Goal: Browse casually

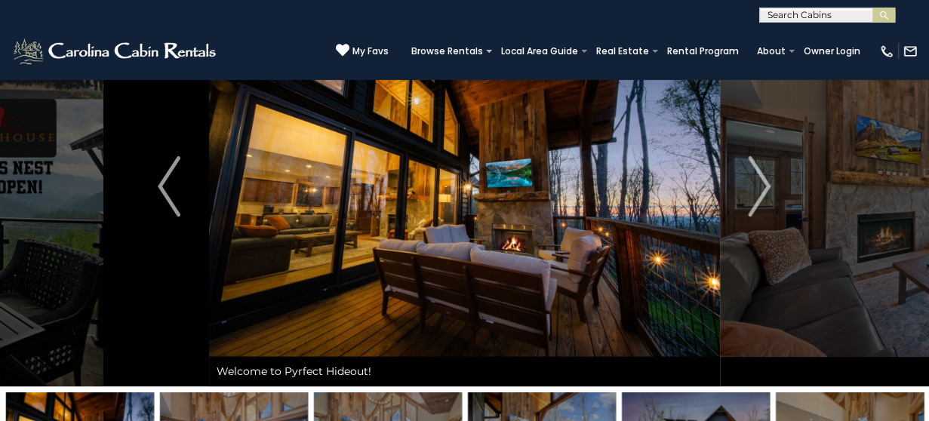
scroll to position [60, 0]
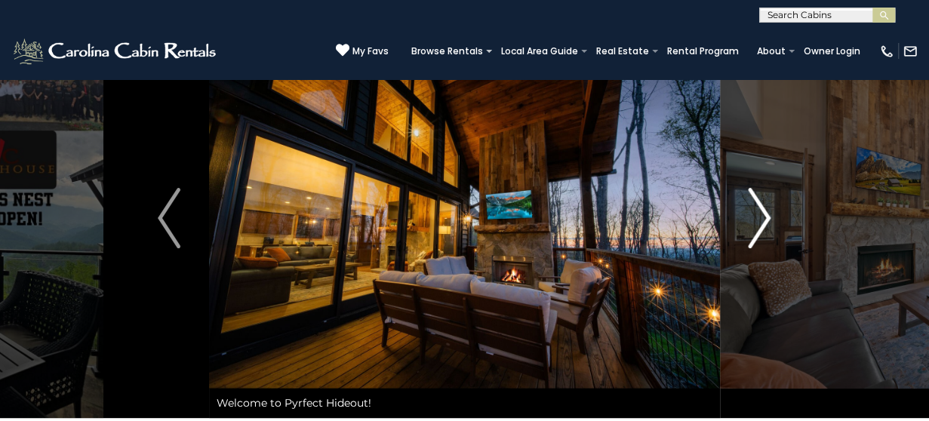
click at [756, 236] on img "Next" at bounding box center [760, 218] width 23 height 60
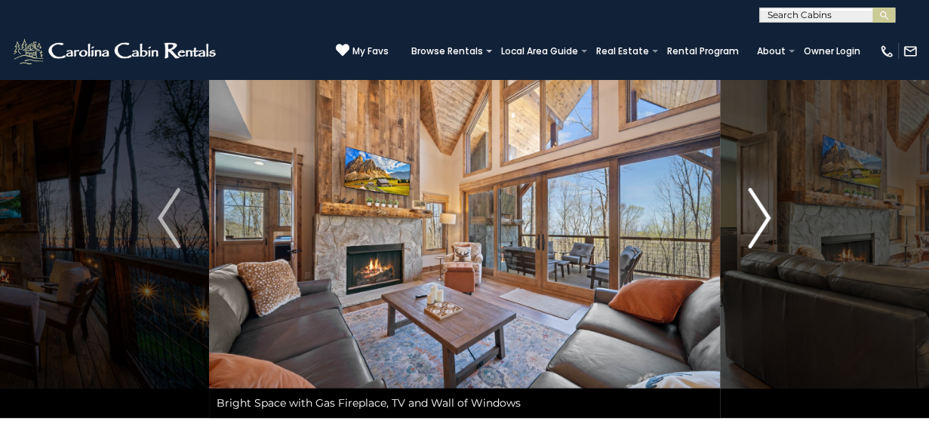
click at [756, 236] on img "Next" at bounding box center [760, 218] width 23 height 60
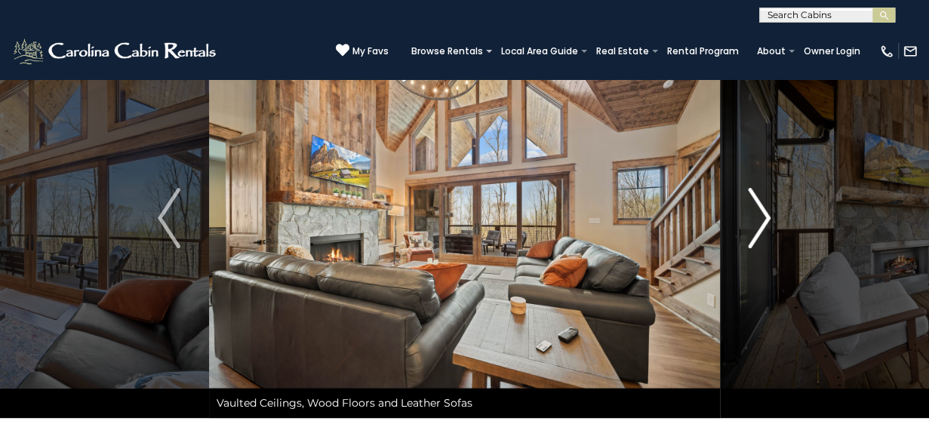
click at [756, 236] on img "Next" at bounding box center [760, 218] width 23 height 60
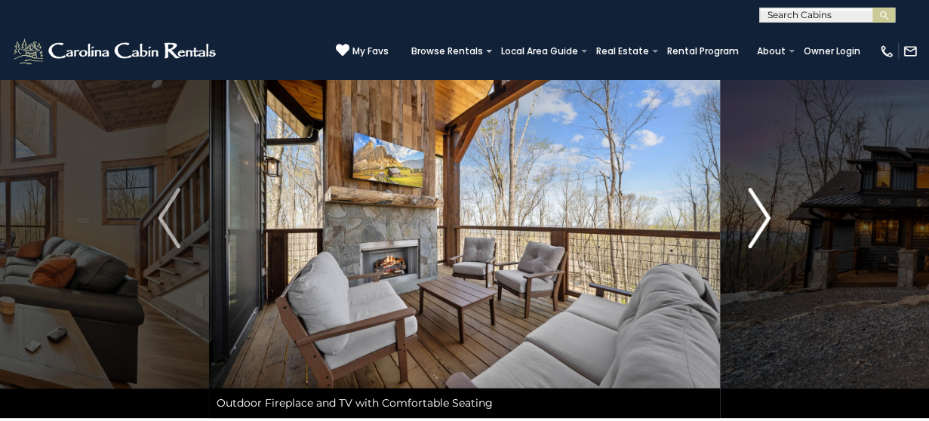
click at [756, 236] on img "Next" at bounding box center [760, 218] width 23 height 60
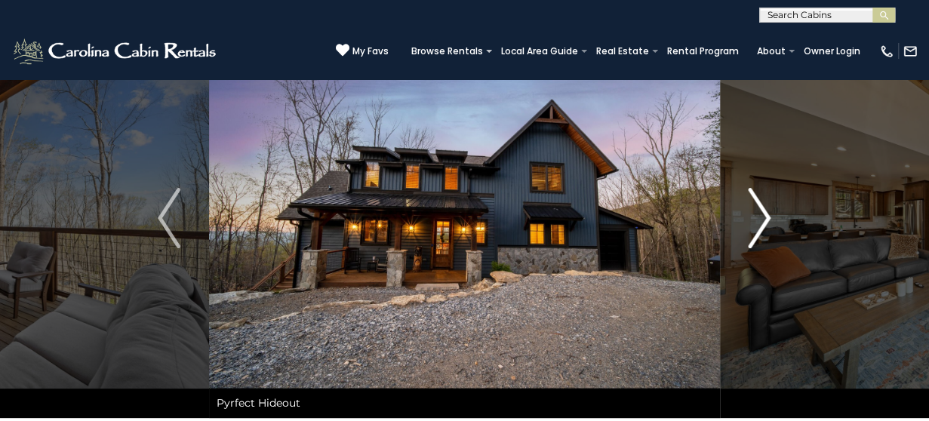
click at [756, 236] on img "Next" at bounding box center [760, 218] width 23 height 60
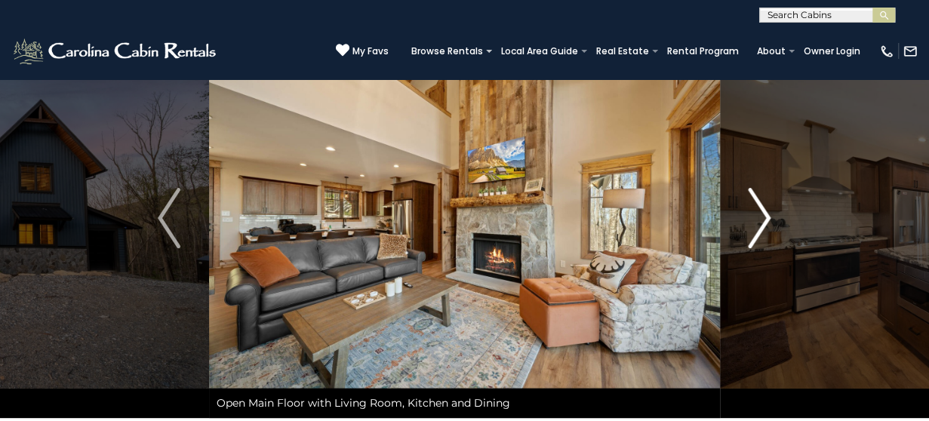
click at [756, 236] on img "Next" at bounding box center [760, 218] width 23 height 60
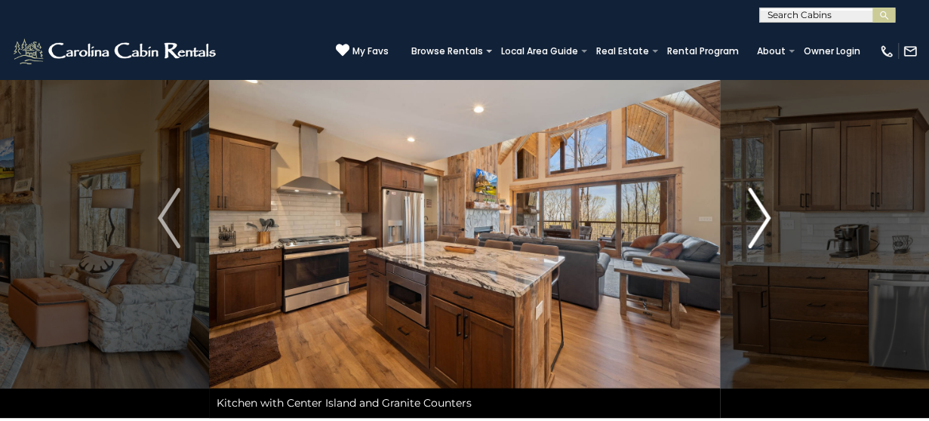
click at [756, 236] on img "Next" at bounding box center [760, 218] width 23 height 60
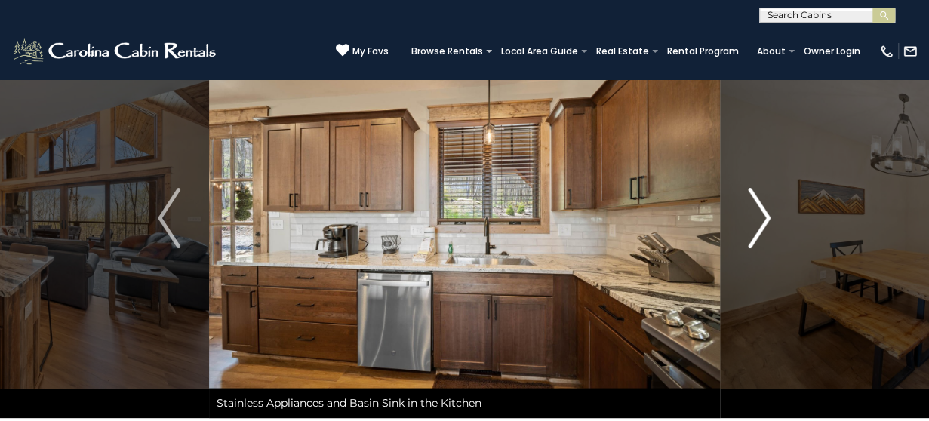
click at [756, 236] on img "Next" at bounding box center [760, 218] width 23 height 60
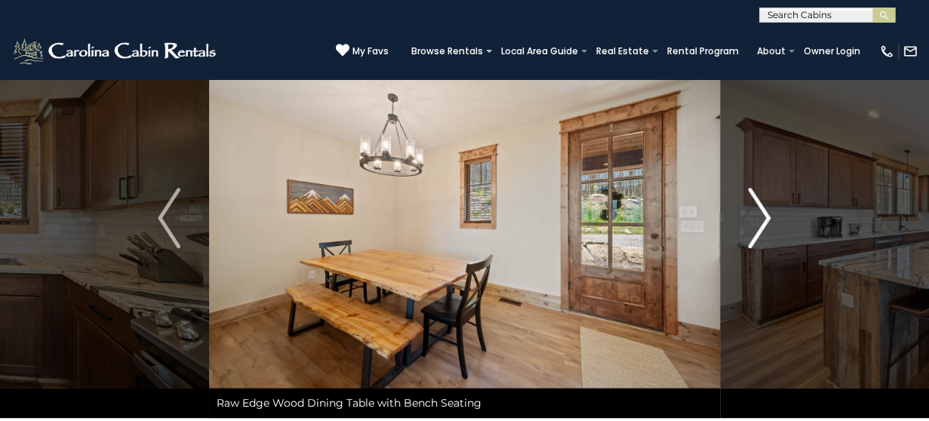
click at [756, 236] on img "Next" at bounding box center [760, 218] width 23 height 60
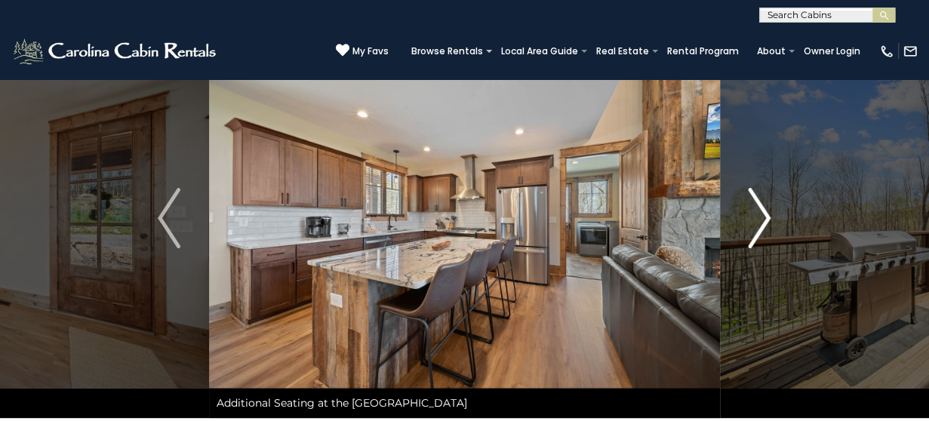
click at [756, 236] on img "Next" at bounding box center [760, 218] width 23 height 60
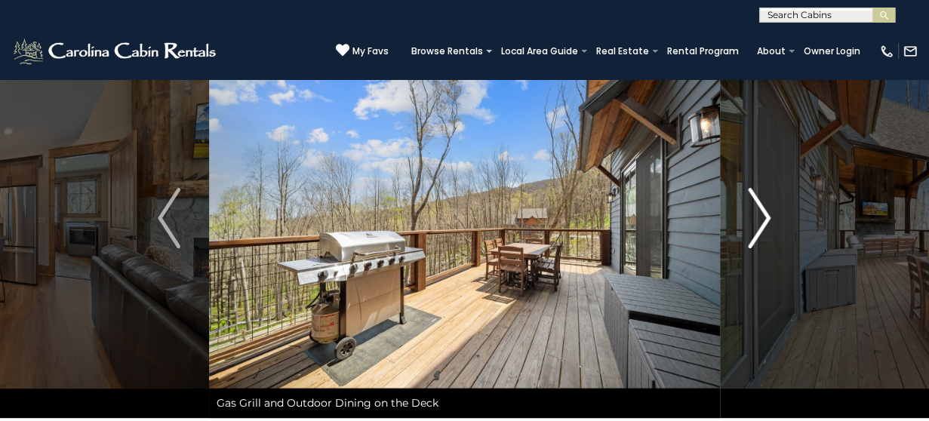
click at [756, 236] on img "Next" at bounding box center [760, 218] width 23 height 60
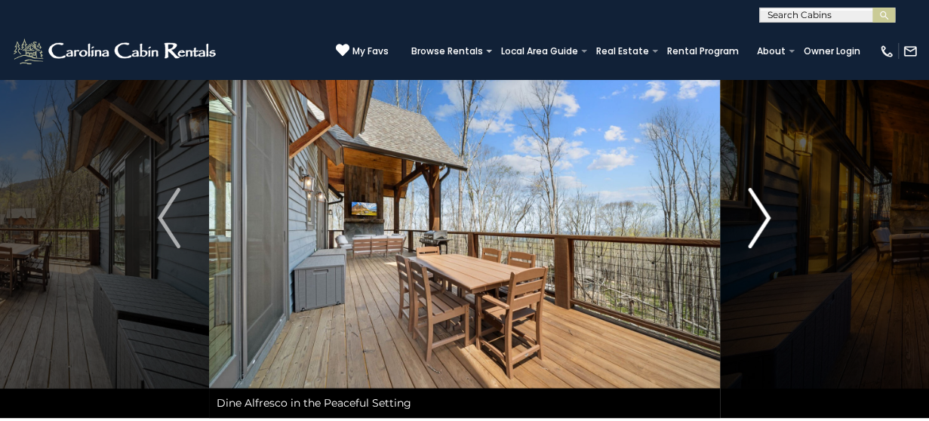
click at [756, 236] on img "Next" at bounding box center [760, 218] width 23 height 60
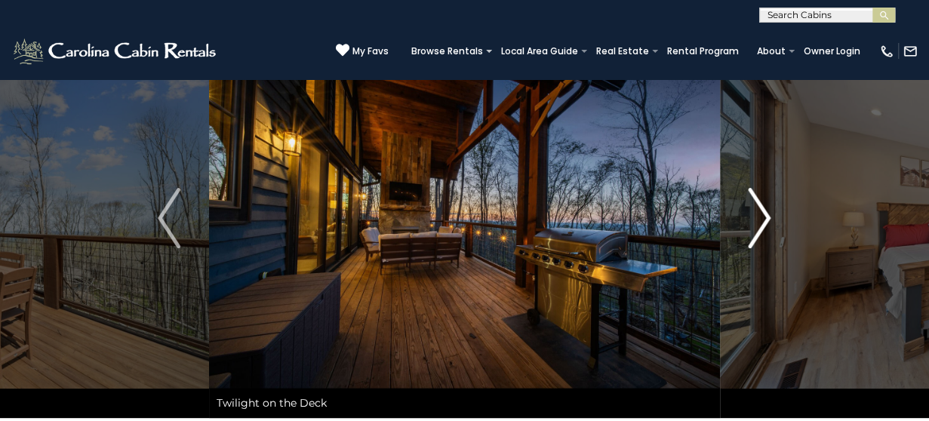
click at [756, 236] on img "Next" at bounding box center [760, 218] width 23 height 60
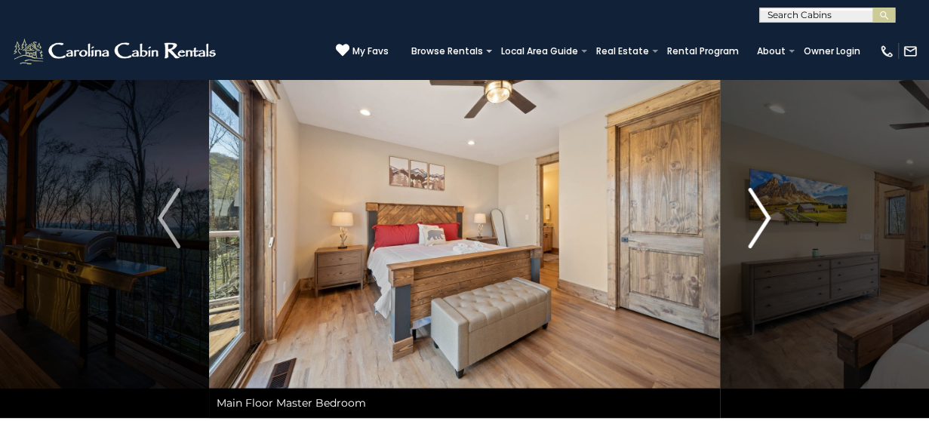
click at [756, 236] on img "Next" at bounding box center [760, 218] width 23 height 60
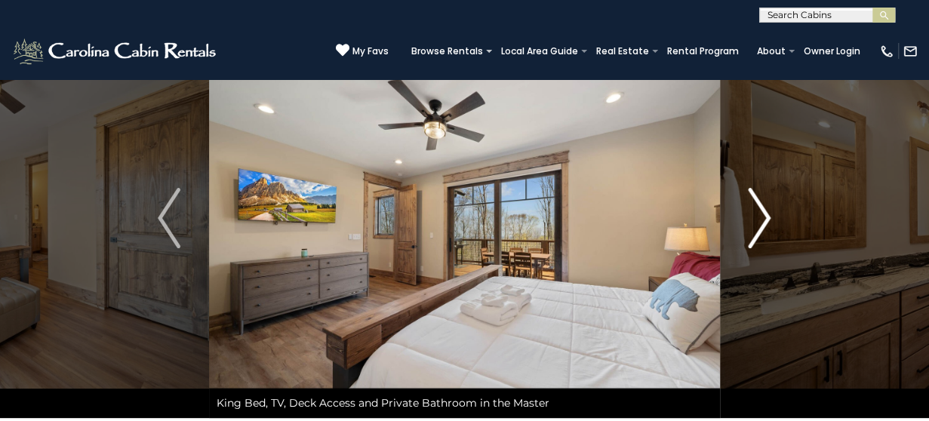
click at [756, 236] on img "Next" at bounding box center [760, 218] width 23 height 60
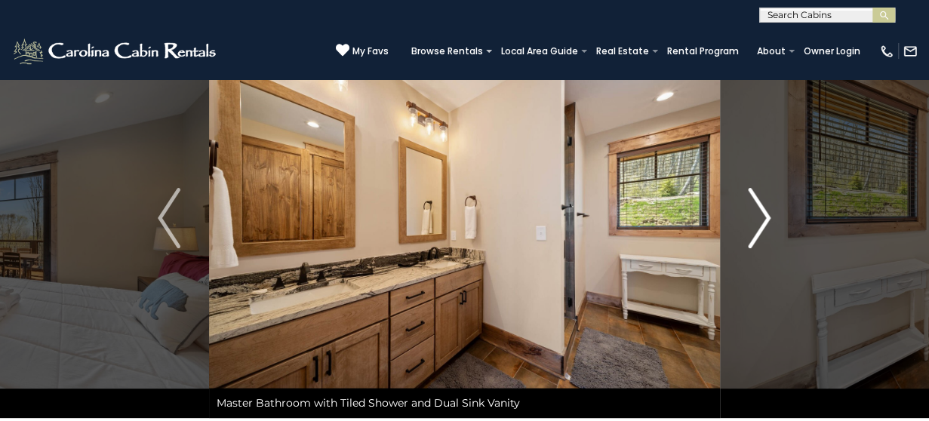
click at [756, 236] on img "Next" at bounding box center [760, 218] width 23 height 60
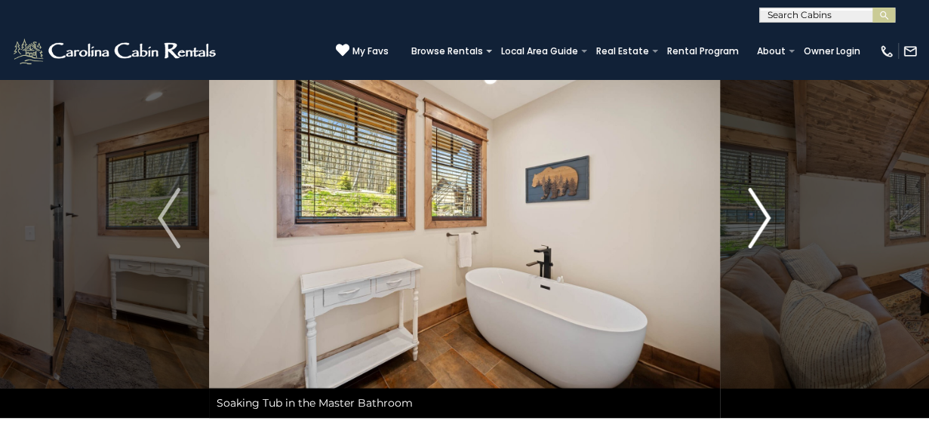
click at [756, 236] on img "Next" at bounding box center [760, 218] width 23 height 60
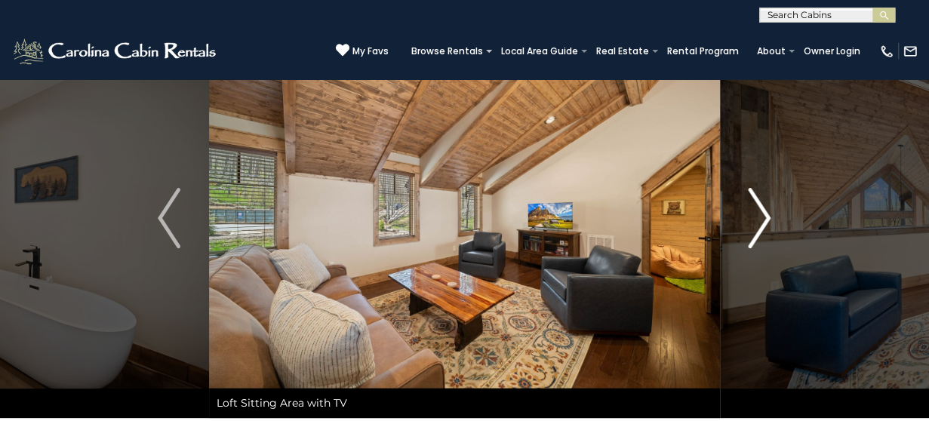
click at [756, 236] on img "Next" at bounding box center [760, 218] width 23 height 60
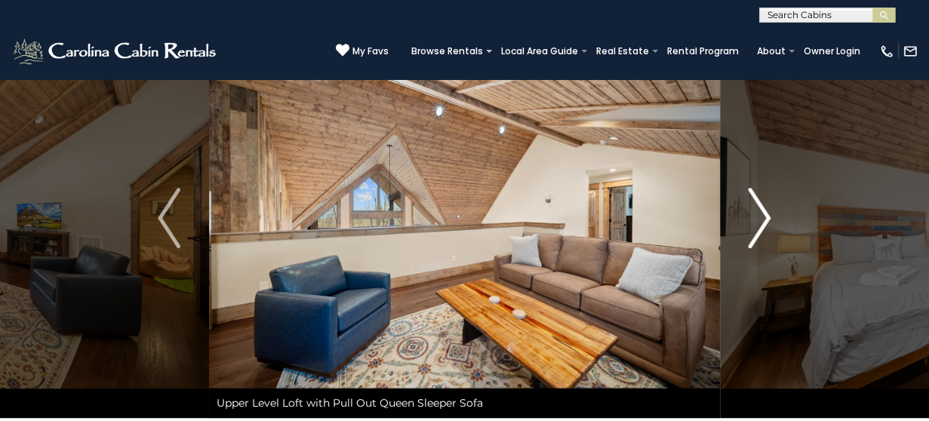
click at [756, 236] on img "Next" at bounding box center [760, 218] width 23 height 60
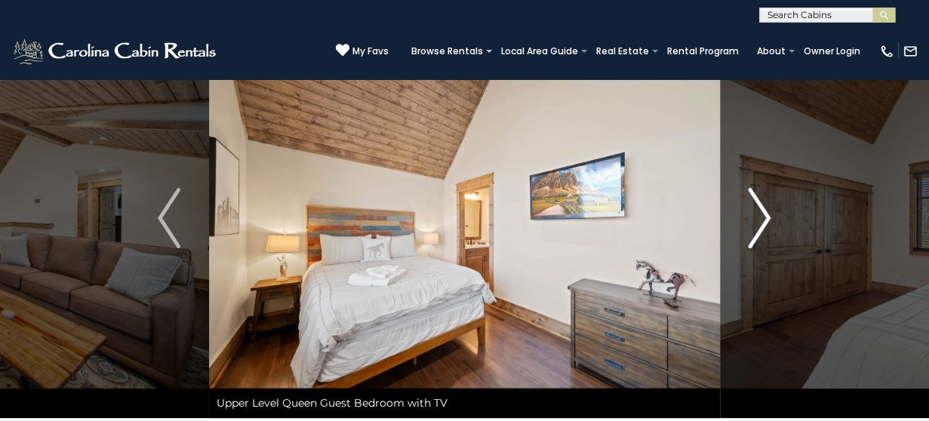
click at [756, 236] on img "Next" at bounding box center [760, 218] width 23 height 60
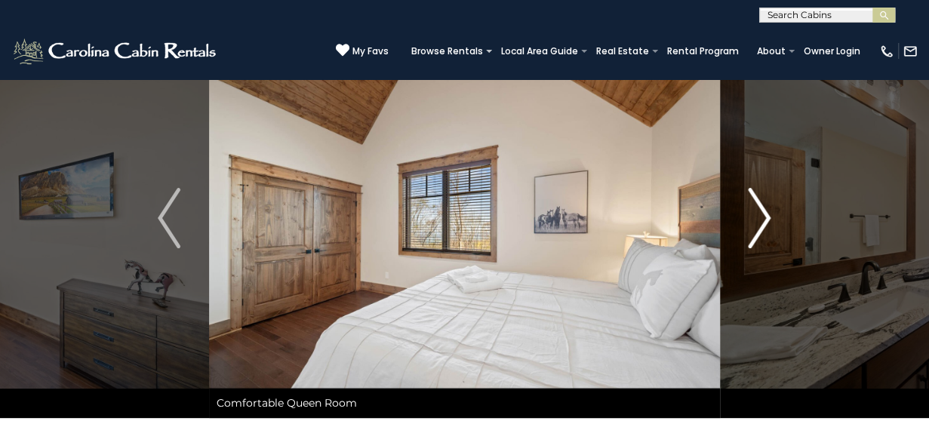
click at [756, 236] on img "Next" at bounding box center [760, 218] width 23 height 60
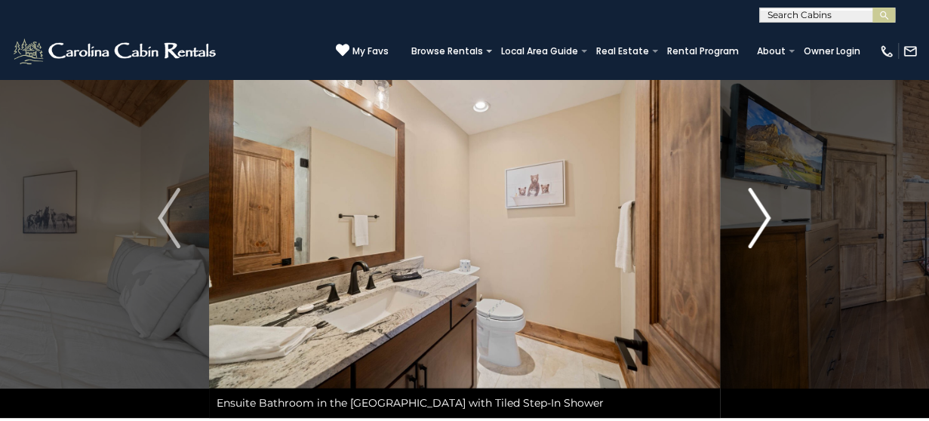
click at [756, 236] on img "Next" at bounding box center [760, 218] width 23 height 60
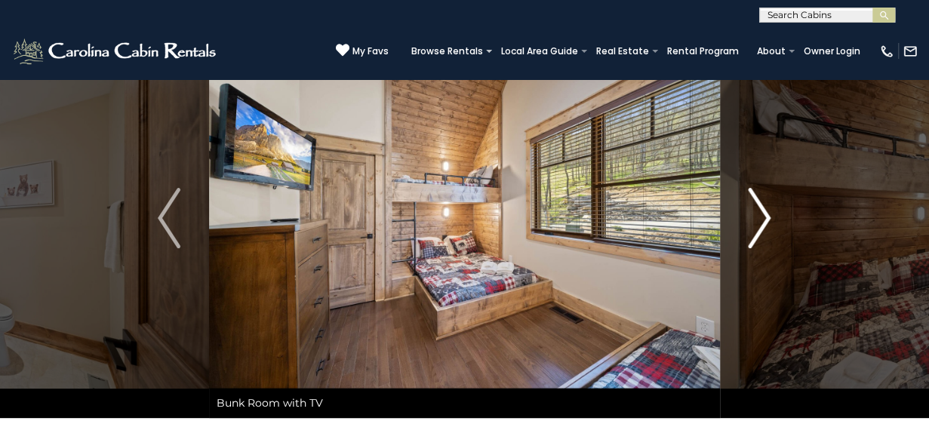
click at [756, 236] on img "Next" at bounding box center [760, 218] width 23 height 60
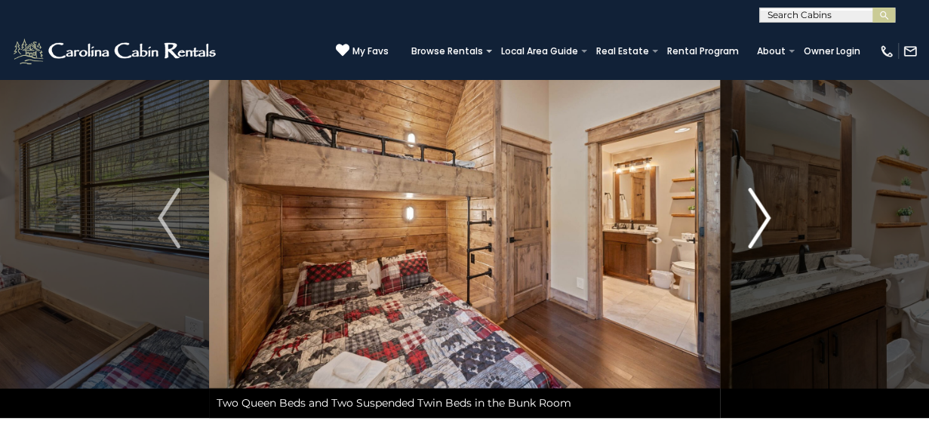
click at [756, 236] on img "Next" at bounding box center [760, 218] width 23 height 60
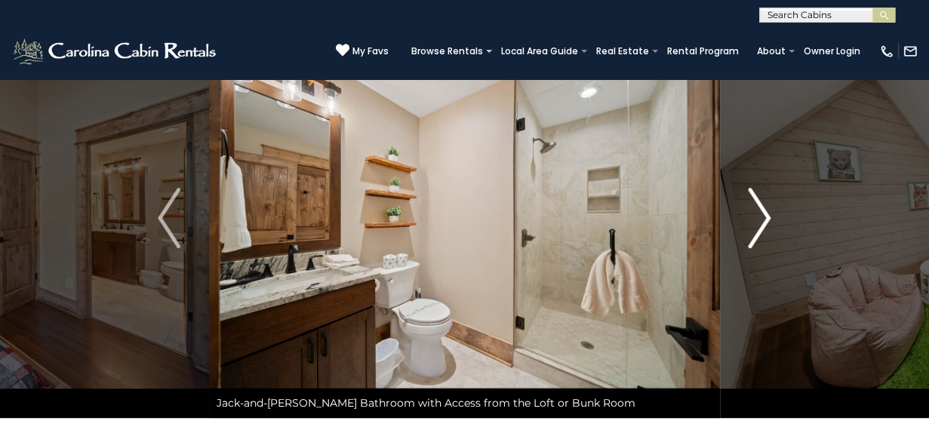
click at [756, 236] on img "Next" at bounding box center [760, 218] width 23 height 60
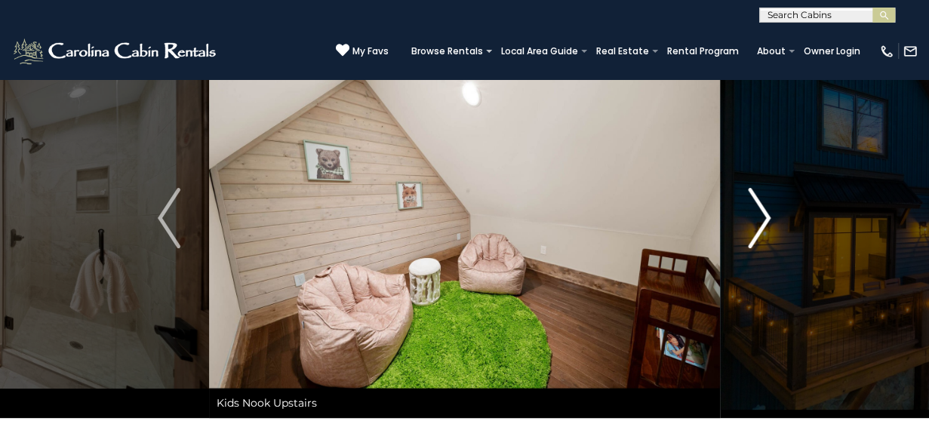
click at [756, 236] on img "Next" at bounding box center [760, 218] width 23 height 60
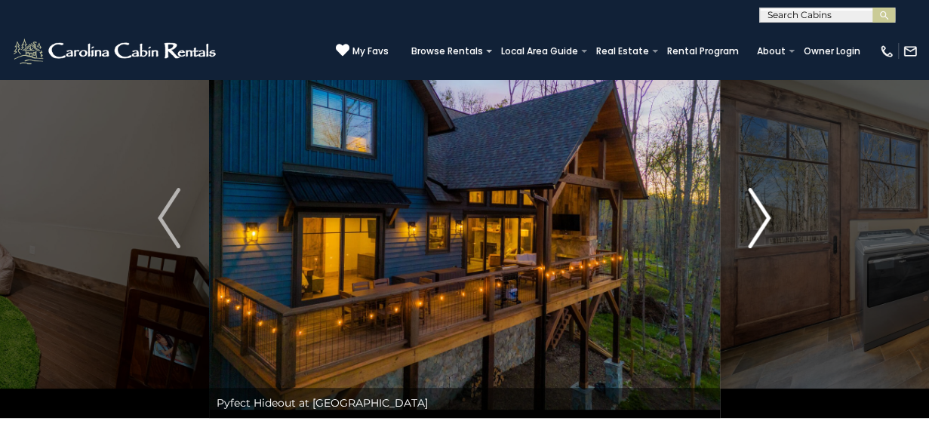
click at [756, 236] on img "Next" at bounding box center [760, 218] width 23 height 60
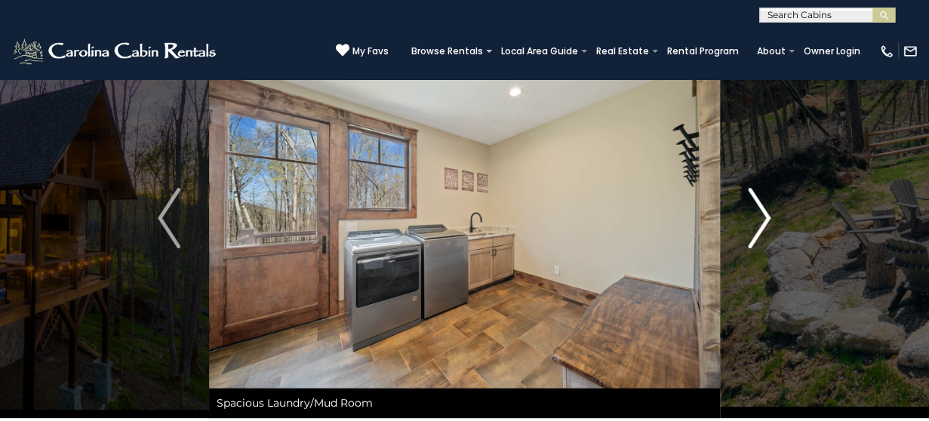
click at [756, 236] on img "Next" at bounding box center [760, 218] width 23 height 60
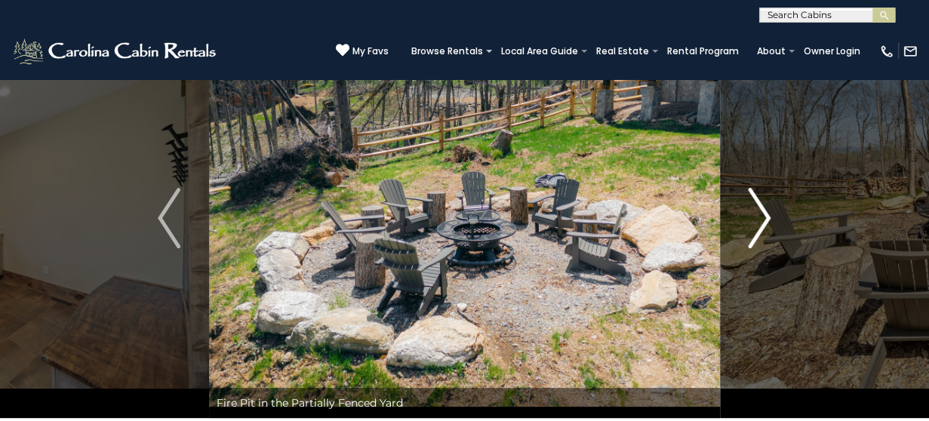
click at [756, 236] on img "Next" at bounding box center [760, 218] width 23 height 60
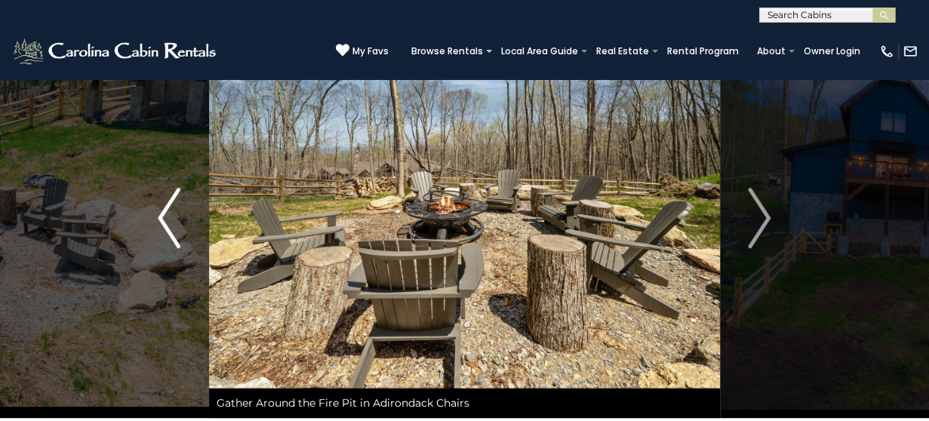
click at [162, 219] on img "Previous" at bounding box center [169, 218] width 23 height 60
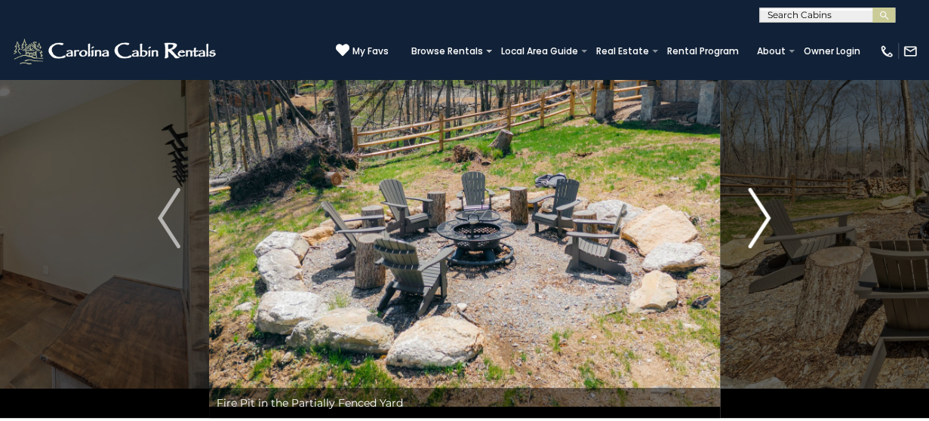
click at [759, 232] on img "Next" at bounding box center [760, 218] width 23 height 60
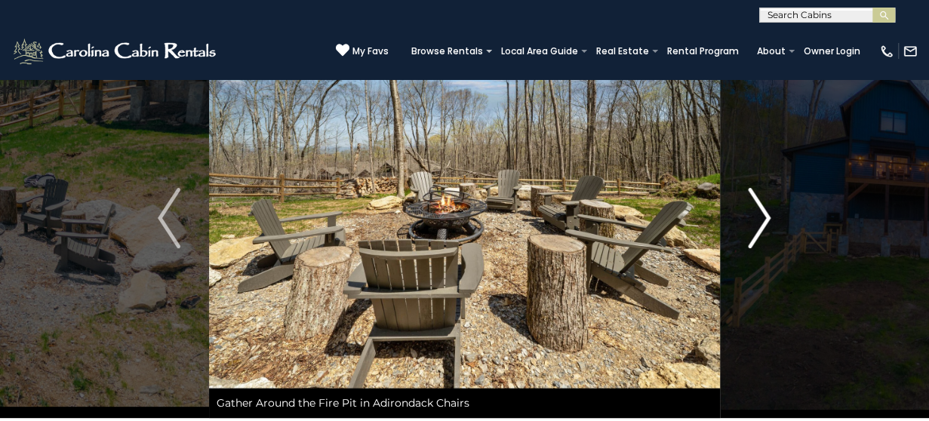
click at [759, 232] on img "Next" at bounding box center [760, 218] width 23 height 60
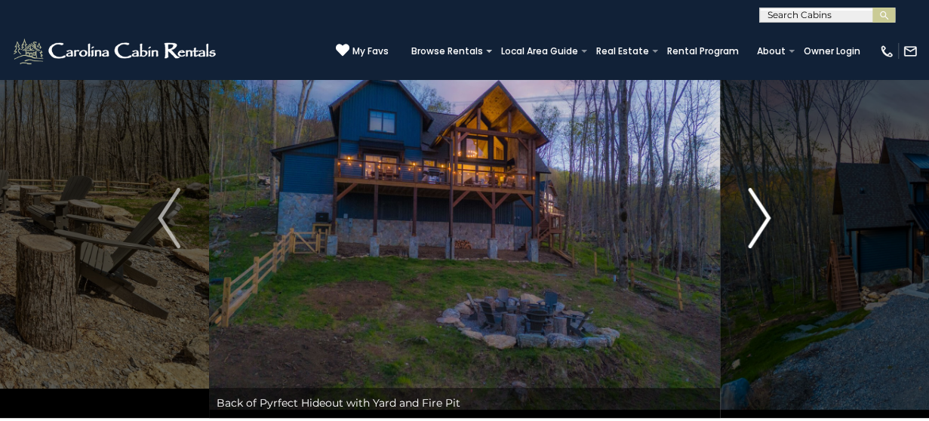
click at [759, 232] on img "Next" at bounding box center [760, 218] width 23 height 60
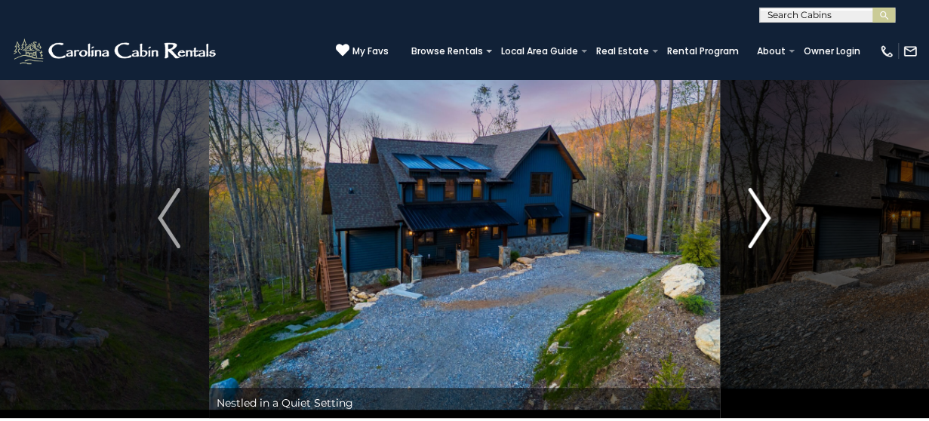
click at [759, 232] on img "Next" at bounding box center [760, 218] width 23 height 60
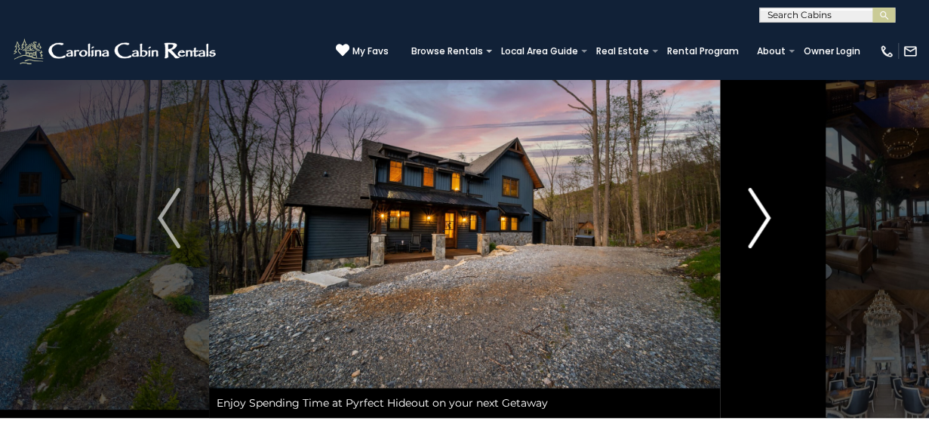
click at [759, 232] on img "Next" at bounding box center [760, 218] width 23 height 60
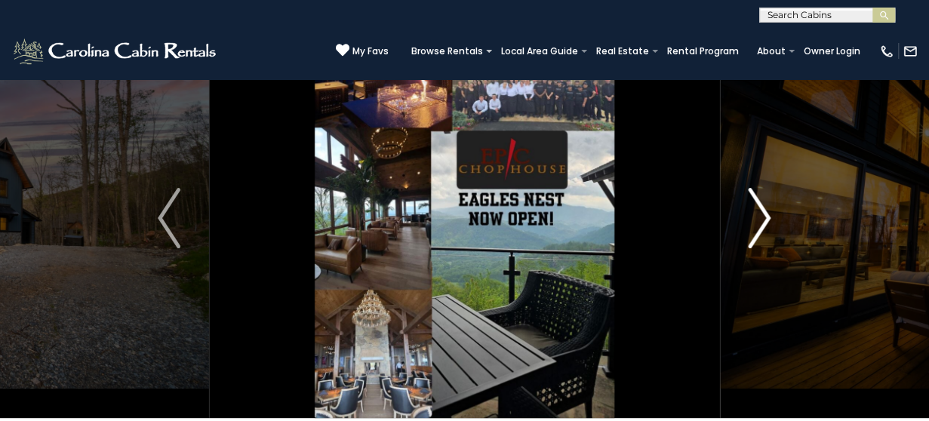
click at [759, 232] on img "Next" at bounding box center [760, 218] width 23 height 60
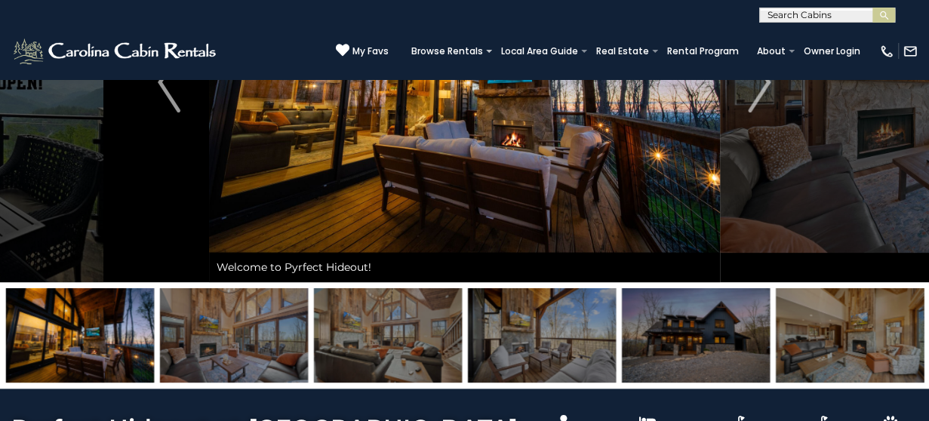
scroll to position [0, 0]
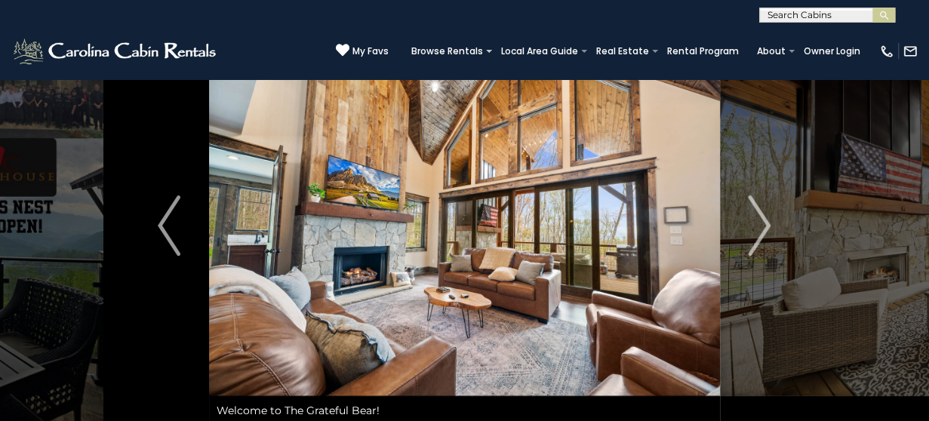
scroll to position [65, 0]
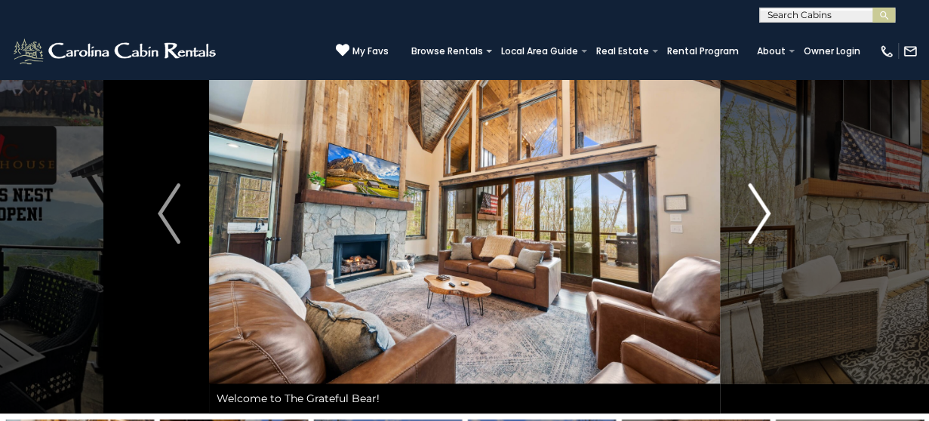
click at [764, 223] on img "Next" at bounding box center [760, 213] width 23 height 60
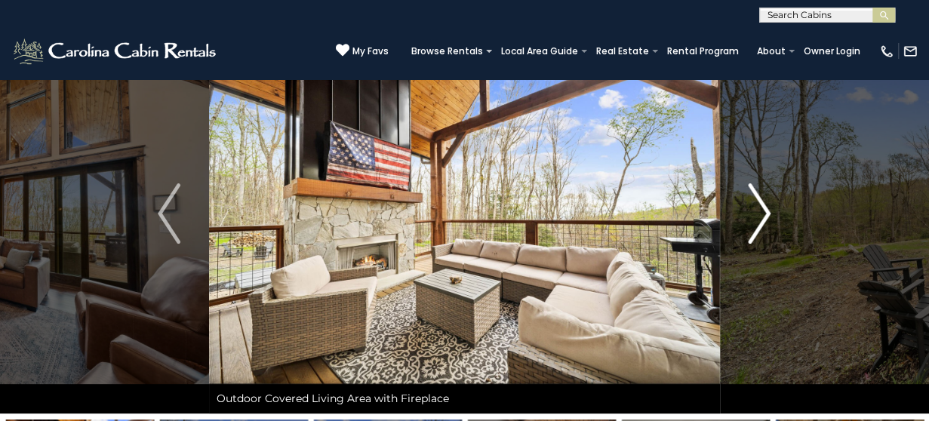
click at [764, 223] on img "Next" at bounding box center [760, 213] width 23 height 60
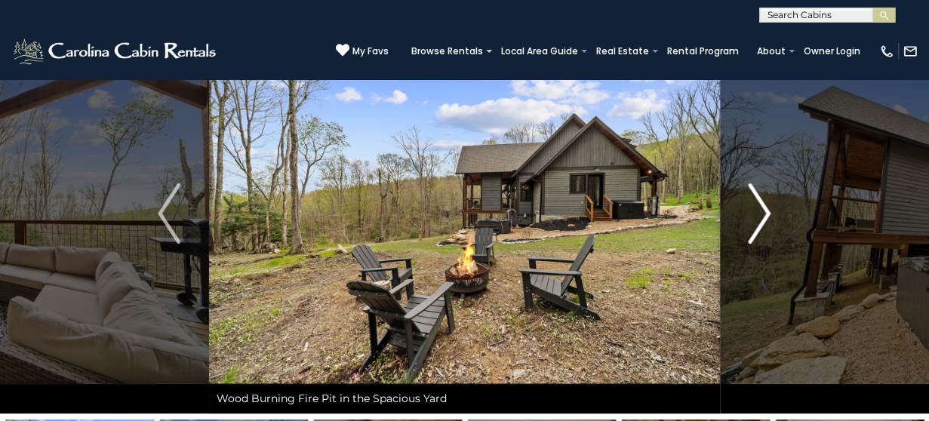
click at [760, 224] on img "Next" at bounding box center [760, 213] width 23 height 60
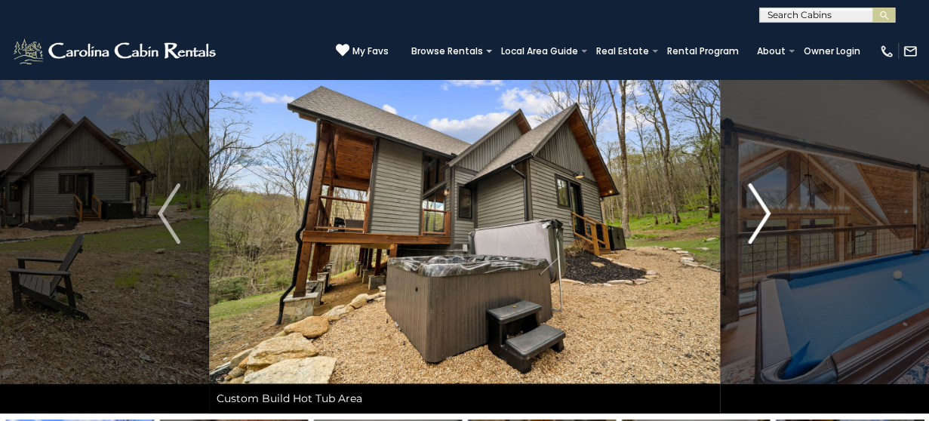
click at [760, 224] on img "Next" at bounding box center [760, 213] width 23 height 60
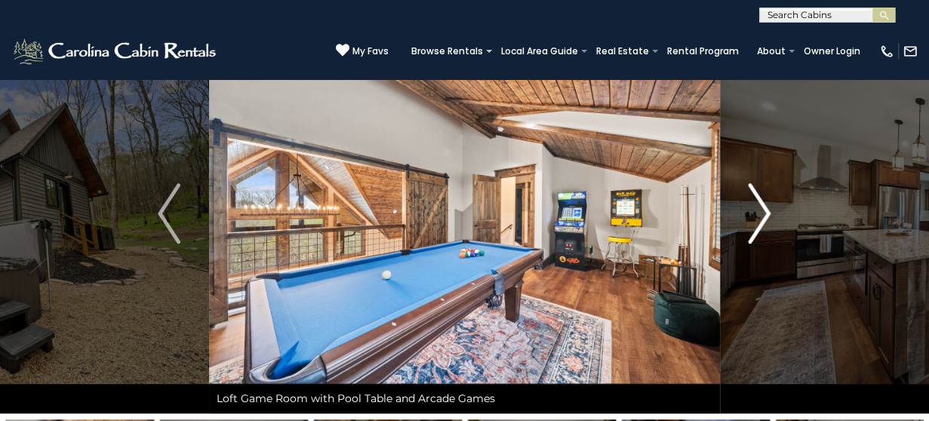
click at [760, 224] on img "Next" at bounding box center [760, 213] width 23 height 60
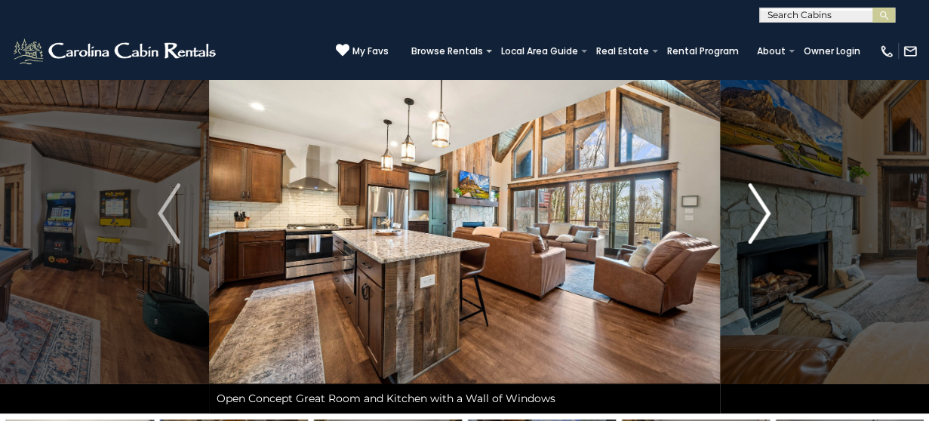
click at [760, 224] on img "Next" at bounding box center [760, 213] width 23 height 60
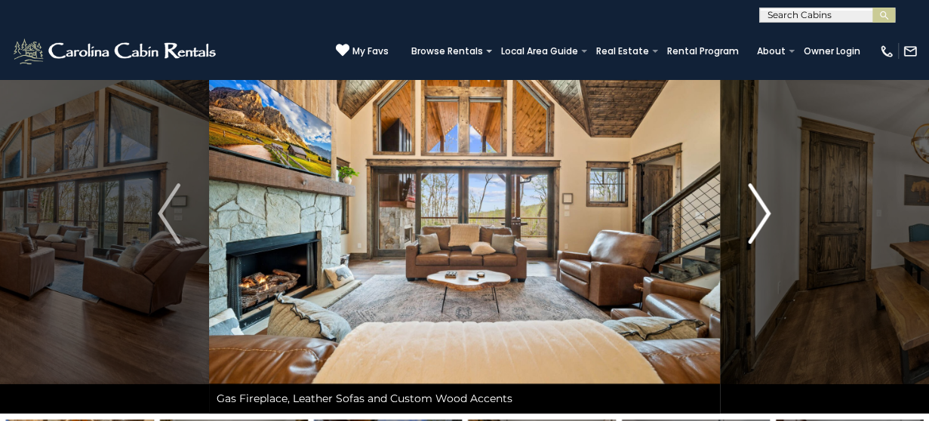
click at [760, 224] on img "Next" at bounding box center [760, 213] width 23 height 60
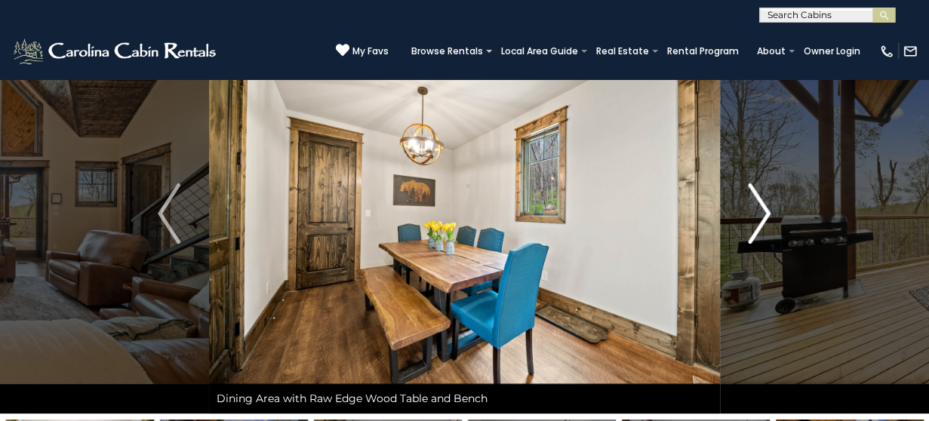
click at [760, 224] on img "Next" at bounding box center [760, 213] width 23 height 60
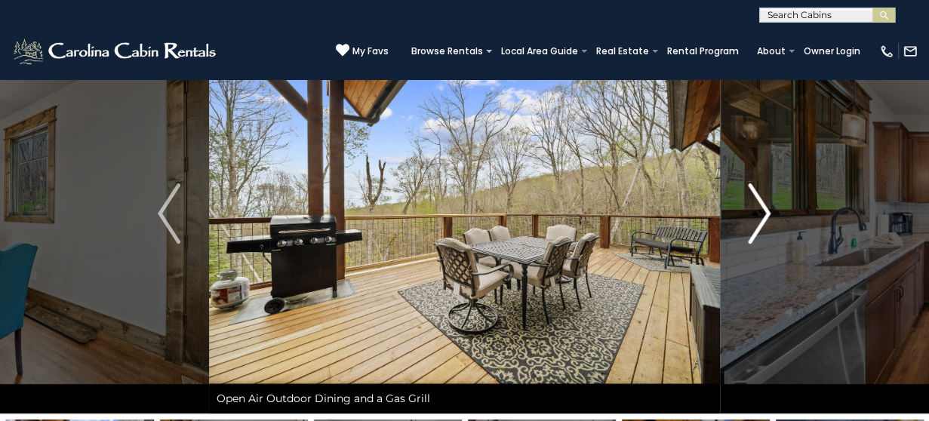
click at [760, 224] on img "Next" at bounding box center [760, 213] width 23 height 60
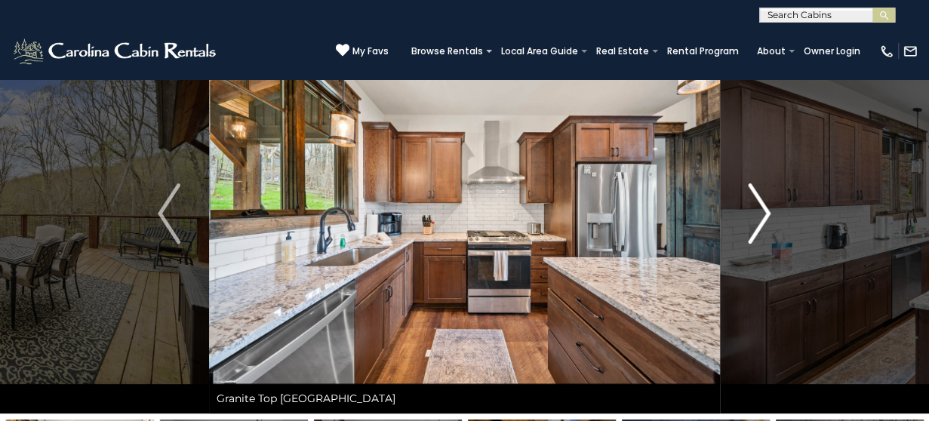
click at [760, 223] on img "Next" at bounding box center [760, 213] width 23 height 60
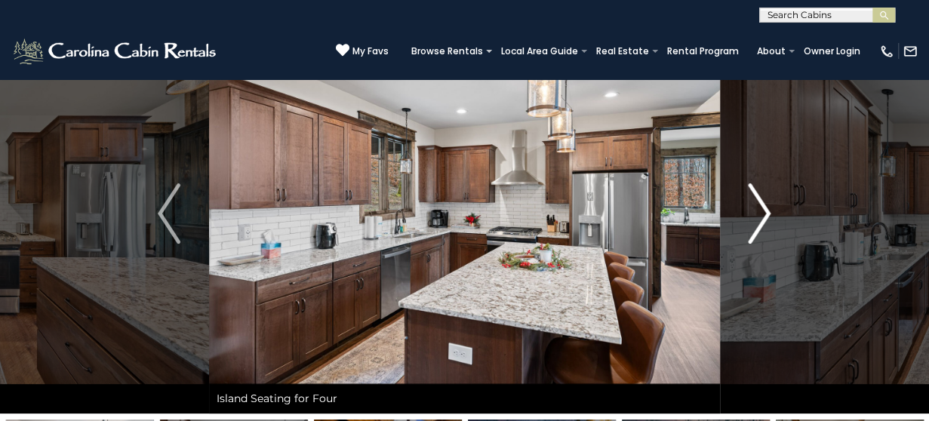
click at [756, 225] on img "Next" at bounding box center [760, 213] width 23 height 60
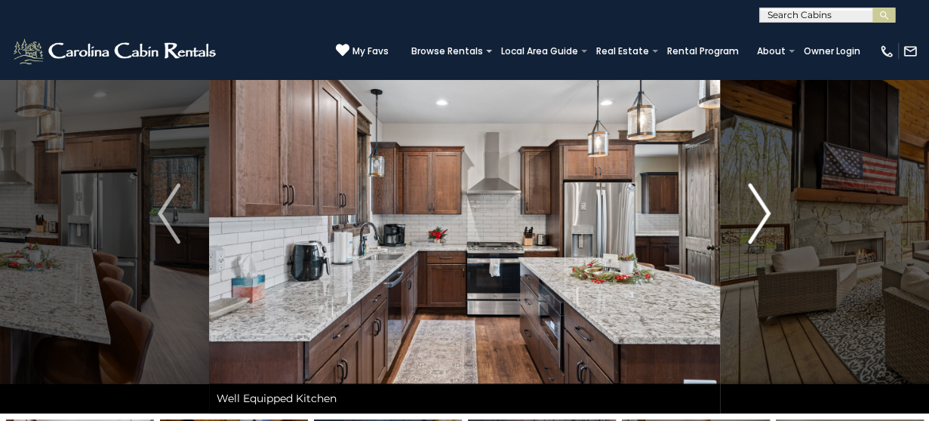
click at [757, 227] on img "Next" at bounding box center [760, 213] width 23 height 60
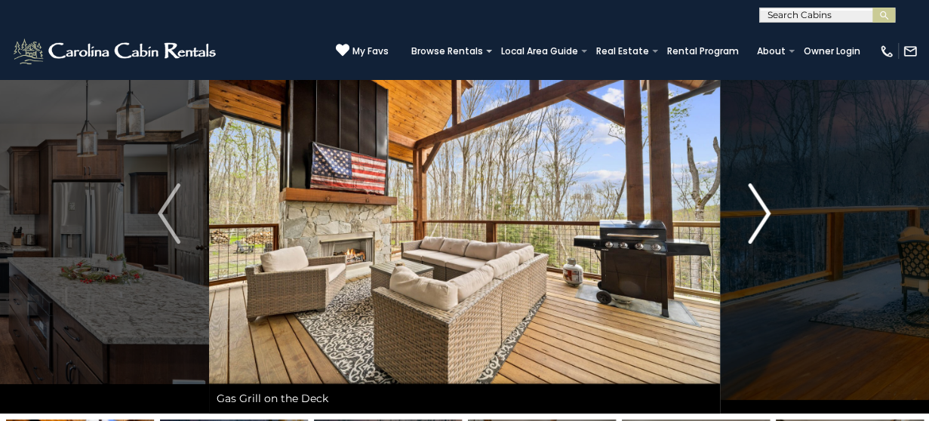
click at [757, 227] on img "Next" at bounding box center [760, 213] width 23 height 60
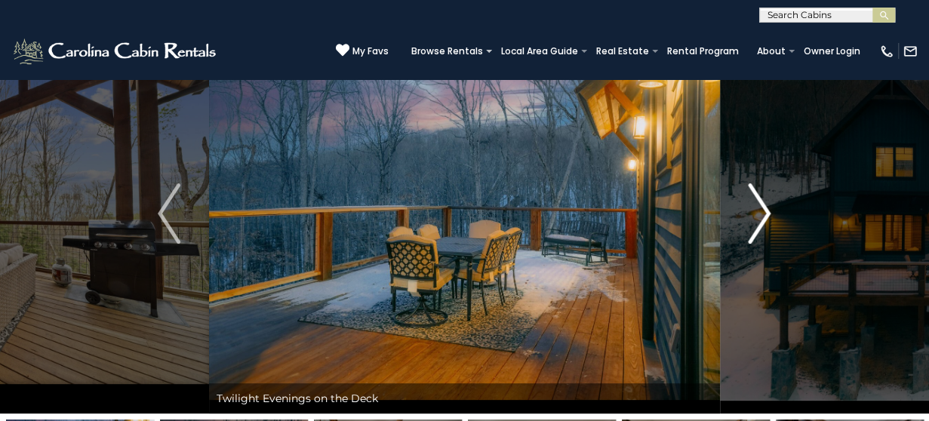
click at [757, 227] on img "Next" at bounding box center [760, 213] width 23 height 60
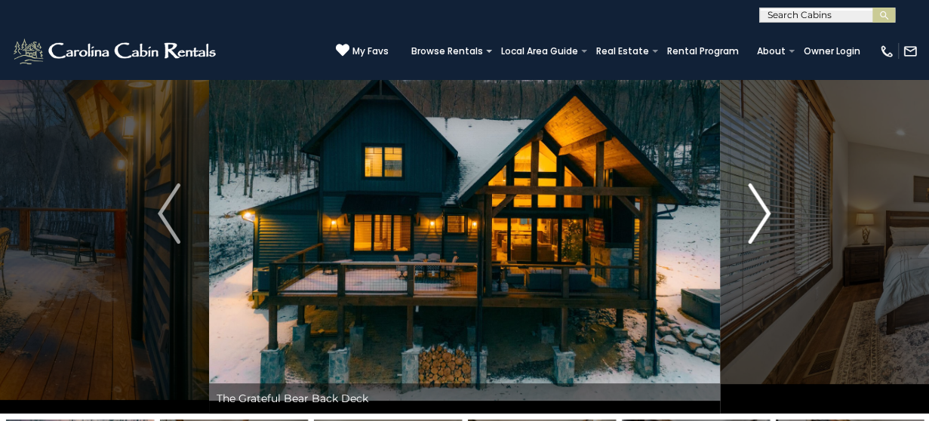
click at [757, 227] on img "Next" at bounding box center [760, 213] width 23 height 60
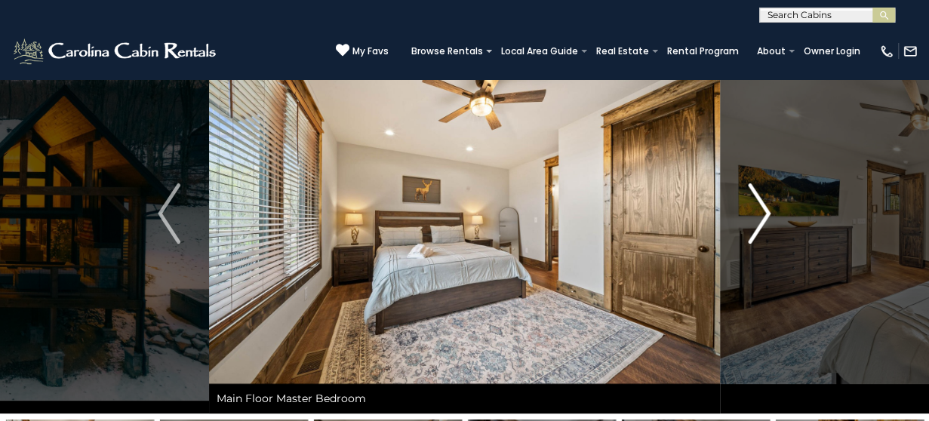
click at [757, 227] on img "Next" at bounding box center [760, 213] width 23 height 60
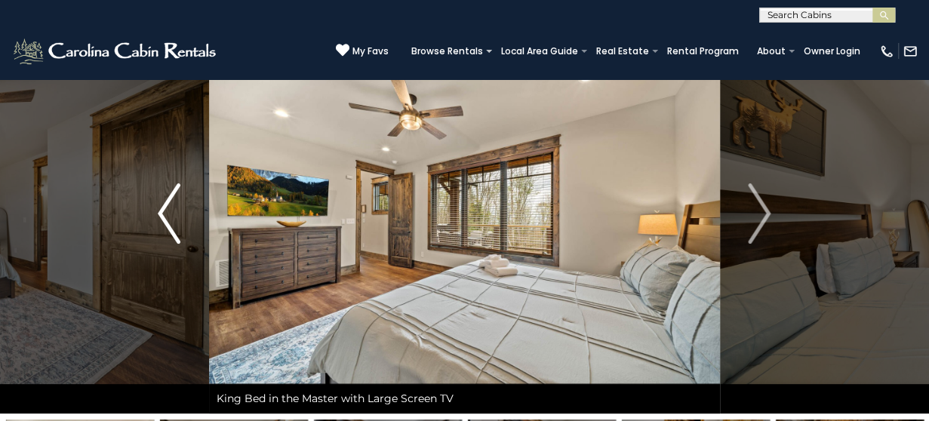
click at [160, 213] on img "Previous" at bounding box center [169, 213] width 23 height 60
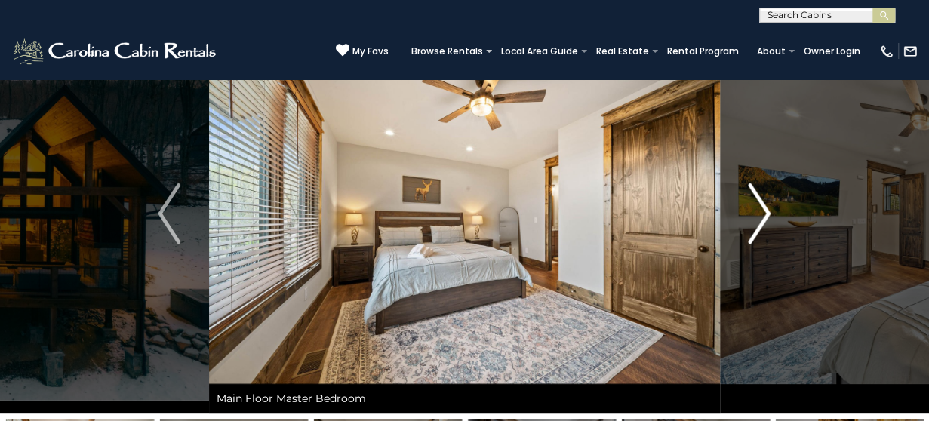
click at [761, 223] on img "Next" at bounding box center [760, 213] width 23 height 60
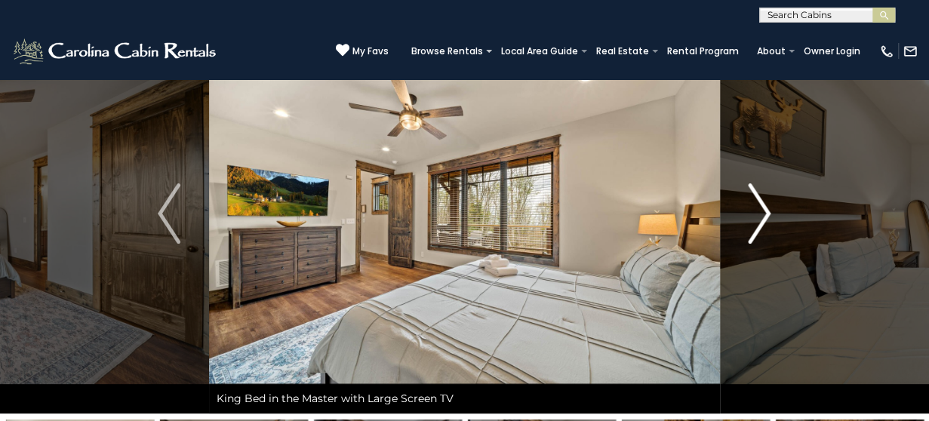
click at [761, 223] on img "Next" at bounding box center [760, 213] width 23 height 60
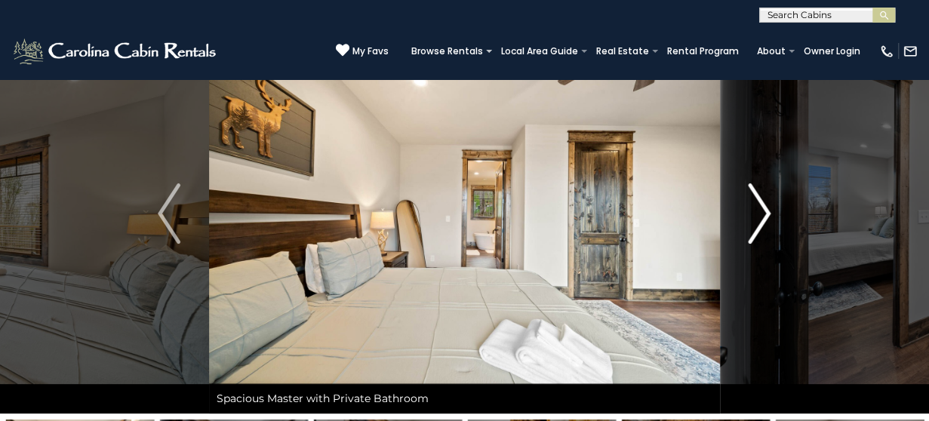
click at [761, 223] on img "Next" at bounding box center [760, 213] width 23 height 60
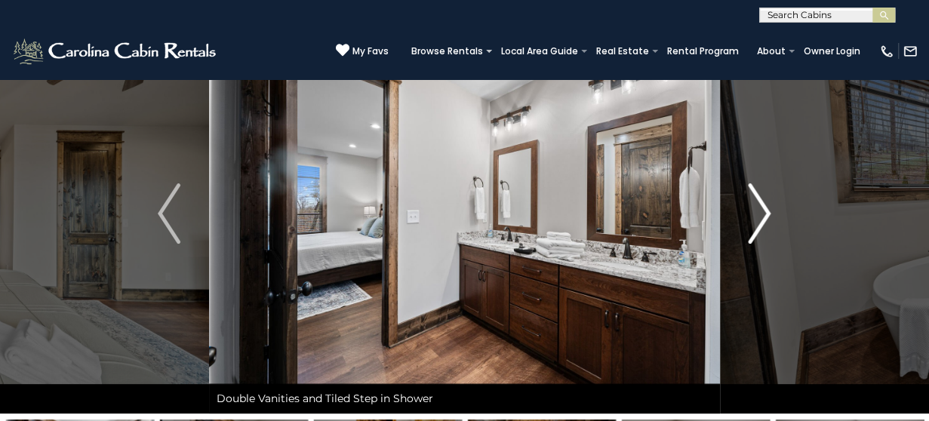
click at [761, 223] on img "Next" at bounding box center [760, 213] width 23 height 60
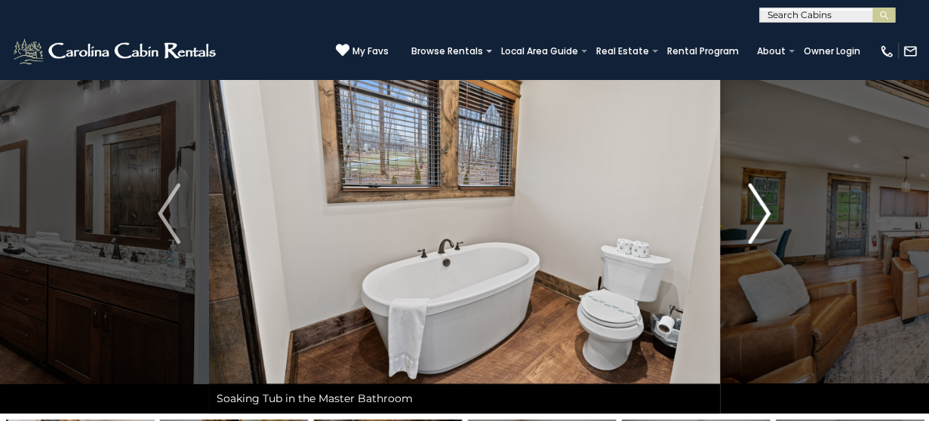
click at [761, 223] on img "Next" at bounding box center [760, 213] width 23 height 60
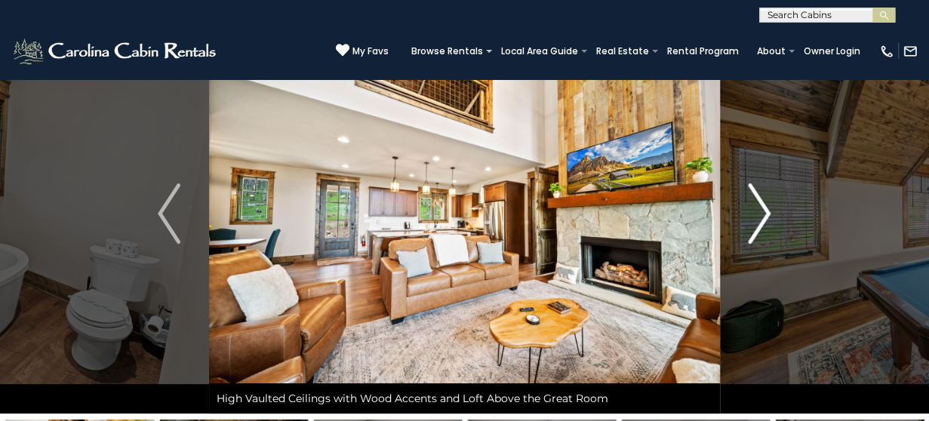
click at [759, 223] on img "Next" at bounding box center [760, 213] width 23 height 60
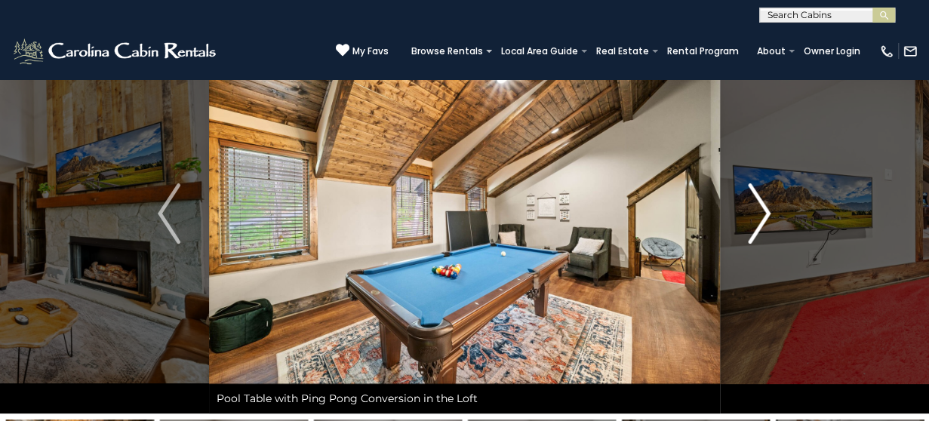
click at [759, 223] on img "Next" at bounding box center [760, 213] width 23 height 60
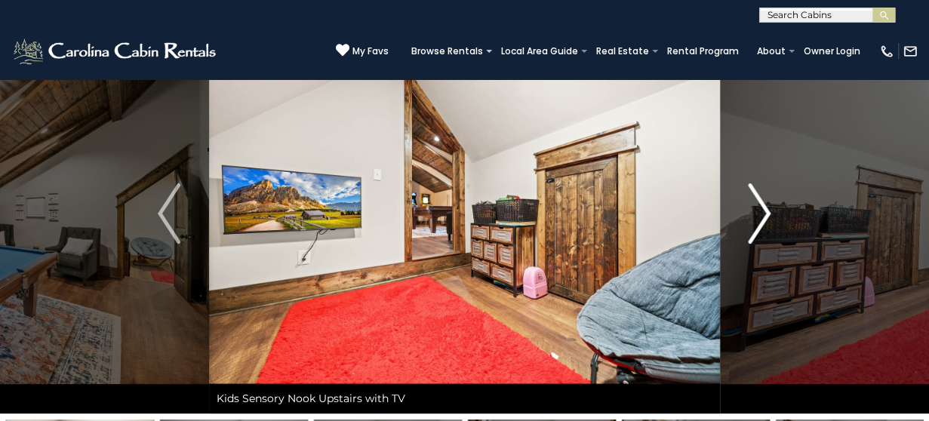
click at [759, 223] on img "Next" at bounding box center [760, 213] width 23 height 60
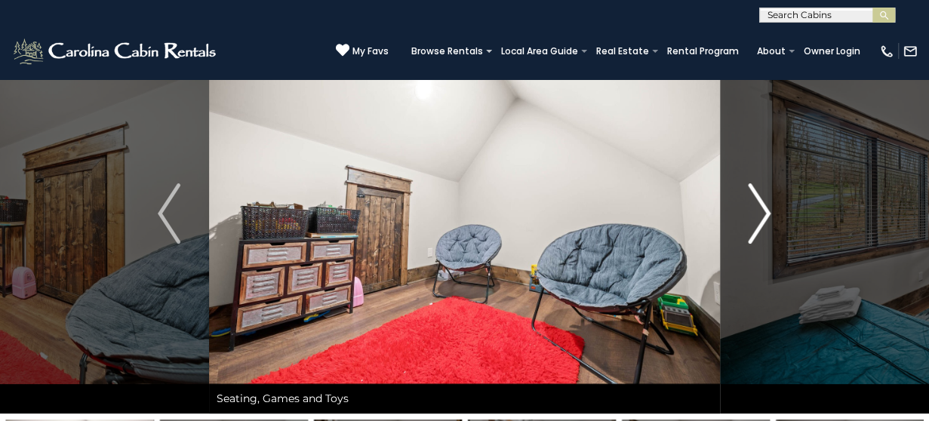
click at [759, 223] on img "Next" at bounding box center [760, 213] width 23 height 60
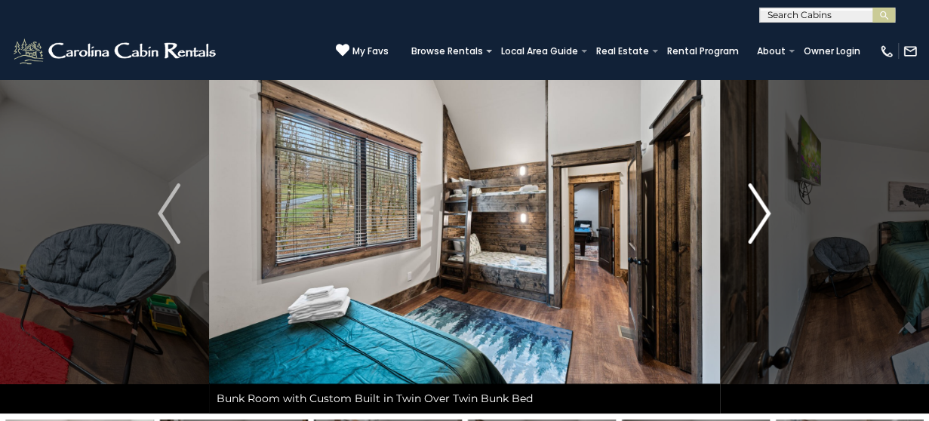
click at [759, 223] on img "Next" at bounding box center [760, 213] width 23 height 60
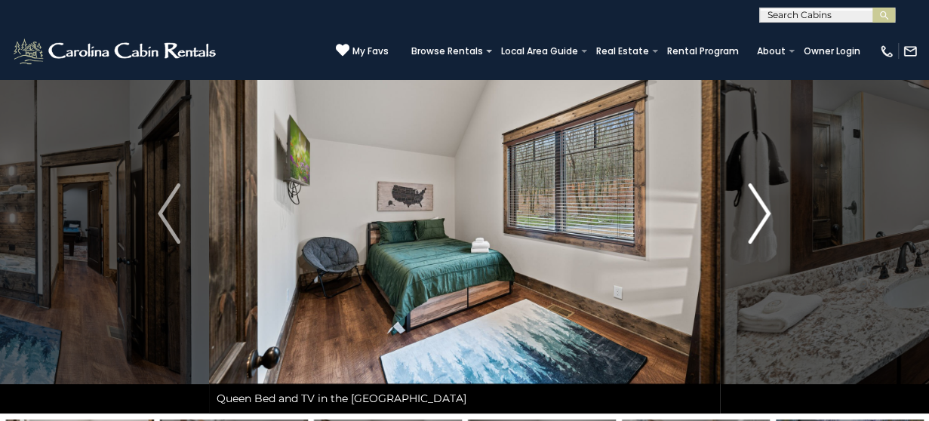
click at [759, 223] on img "Next" at bounding box center [760, 213] width 23 height 60
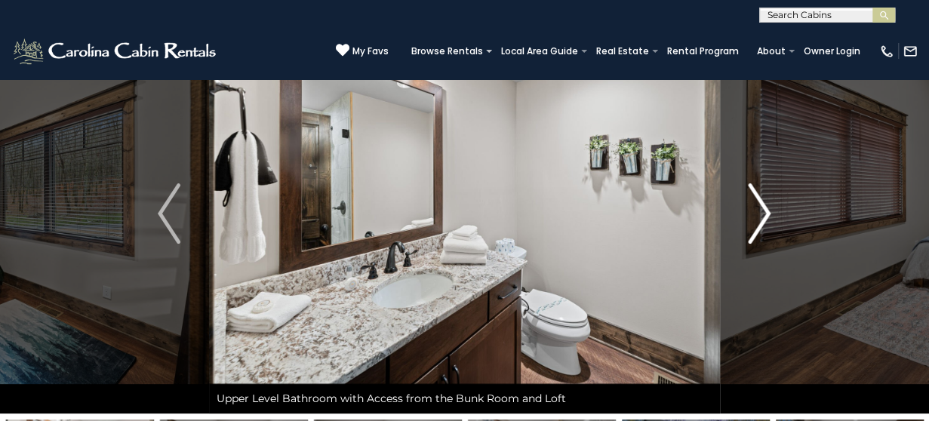
click at [759, 223] on img "Next" at bounding box center [760, 213] width 23 height 60
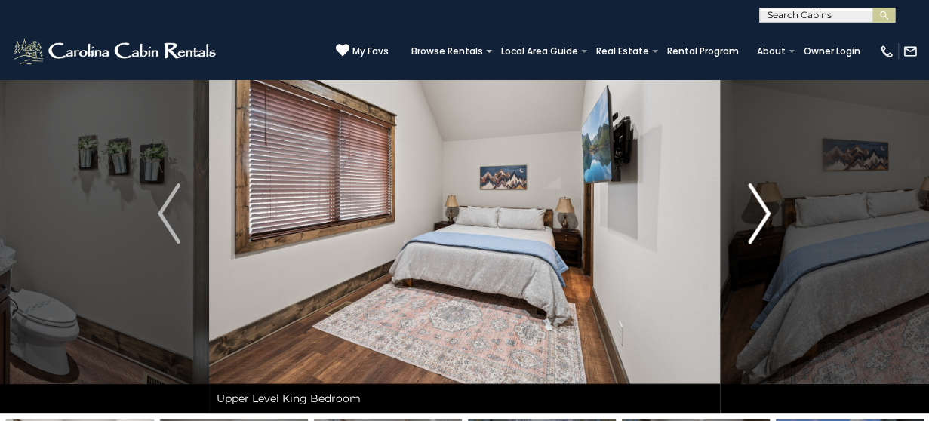
click at [760, 221] on img "Next" at bounding box center [760, 213] width 23 height 60
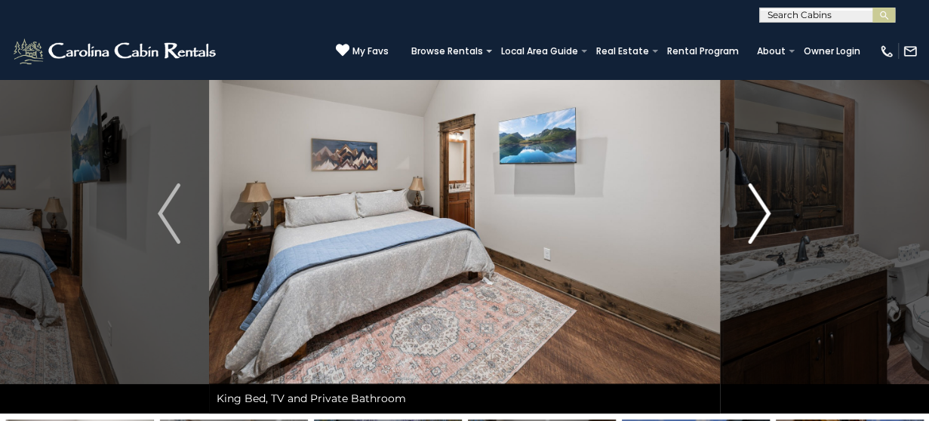
click at [760, 221] on img "Next" at bounding box center [760, 213] width 23 height 60
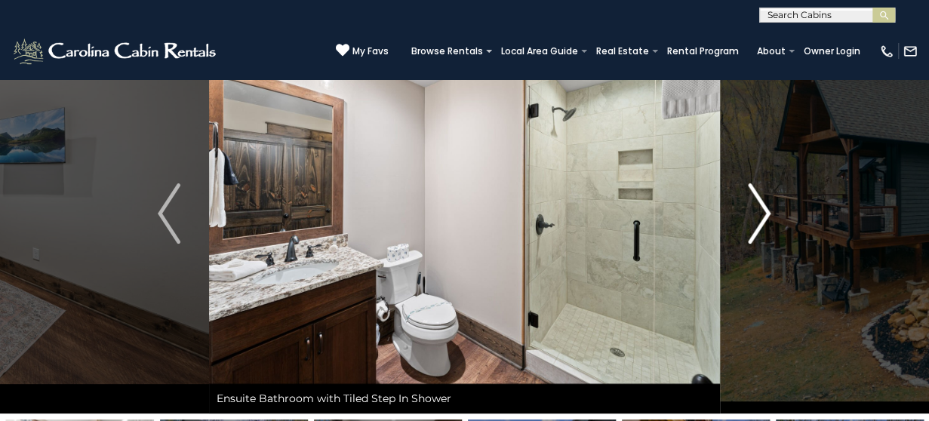
click at [760, 221] on img "Next" at bounding box center [760, 213] width 23 height 60
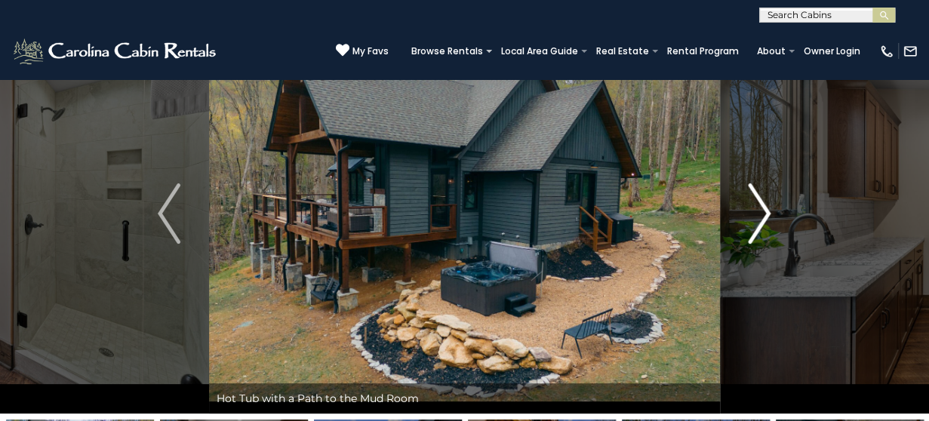
click at [760, 221] on img "Next" at bounding box center [760, 213] width 23 height 60
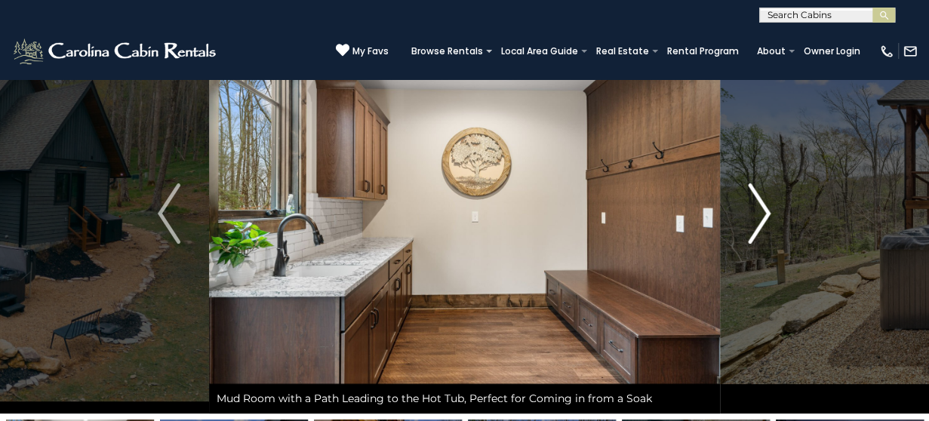
click at [760, 221] on img "Next" at bounding box center [760, 213] width 23 height 60
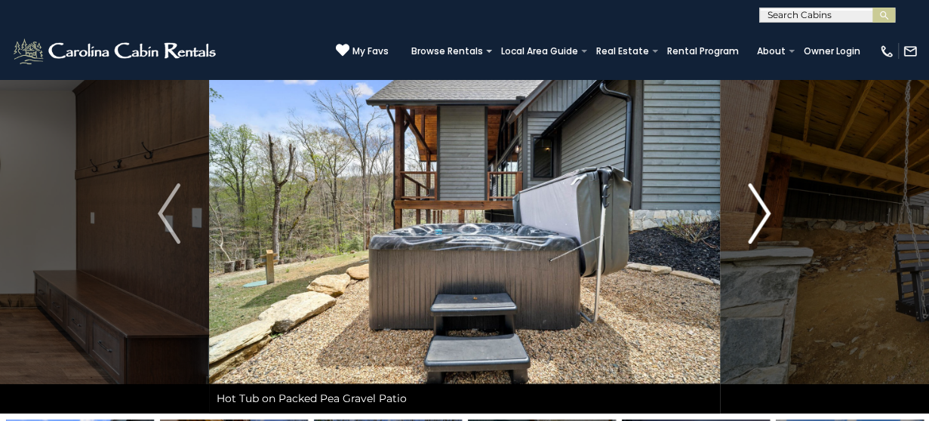
click at [760, 221] on img "Next" at bounding box center [760, 213] width 23 height 60
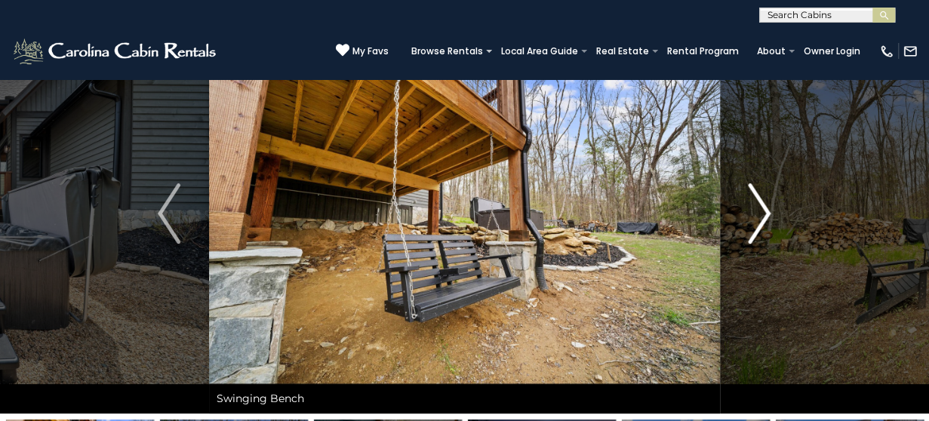
click at [760, 221] on img "Next" at bounding box center [760, 213] width 23 height 60
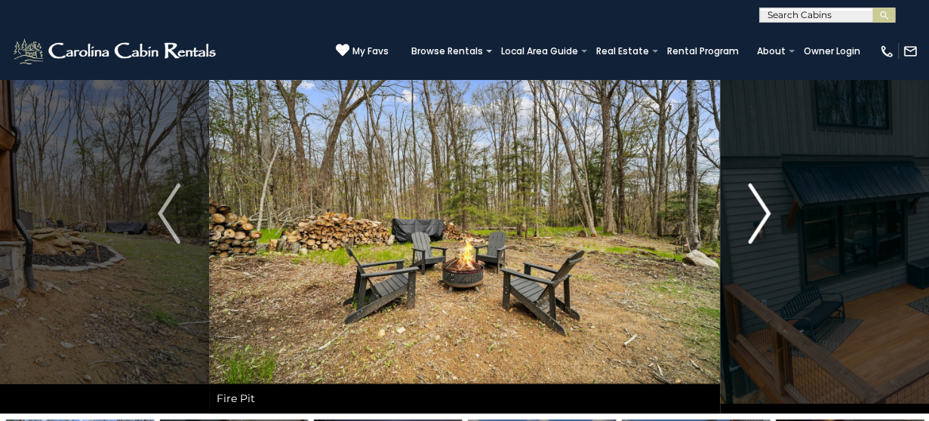
click at [760, 221] on img "Next" at bounding box center [760, 213] width 23 height 60
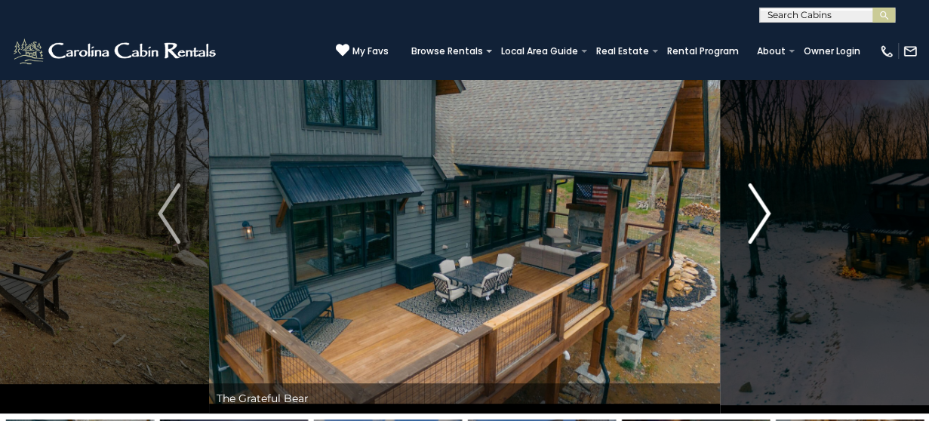
click at [760, 221] on img "Next" at bounding box center [760, 213] width 23 height 60
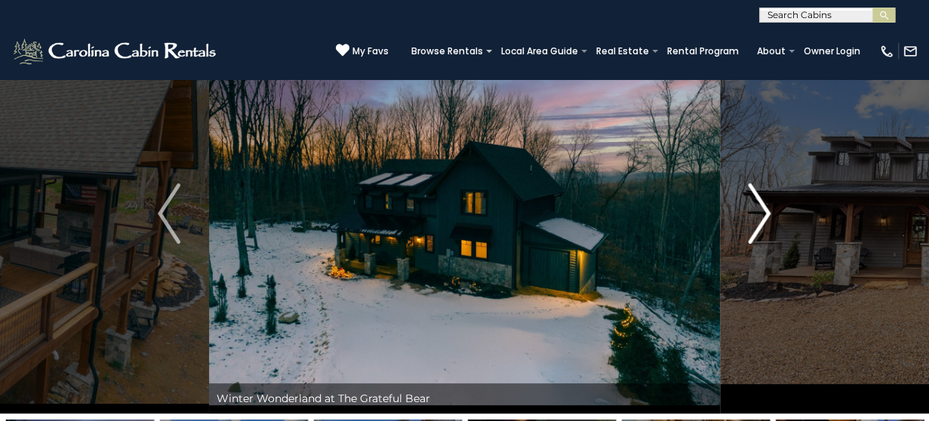
click at [760, 221] on img "Next" at bounding box center [760, 213] width 23 height 60
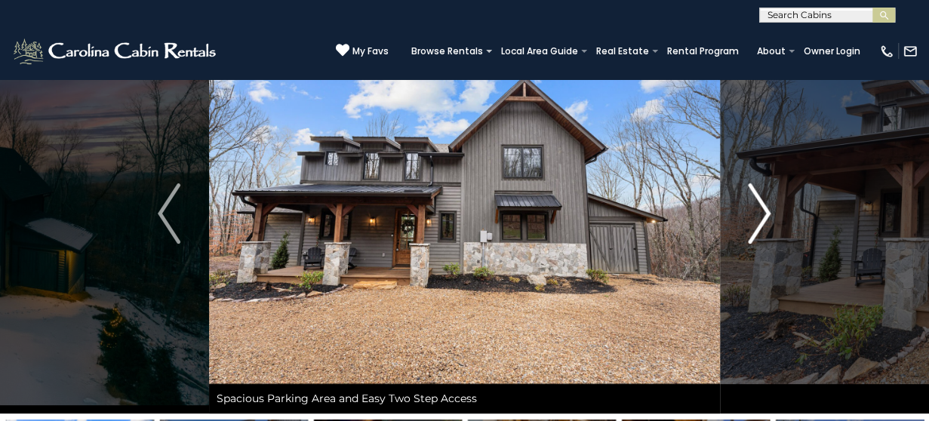
click at [760, 221] on img "Next" at bounding box center [760, 213] width 23 height 60
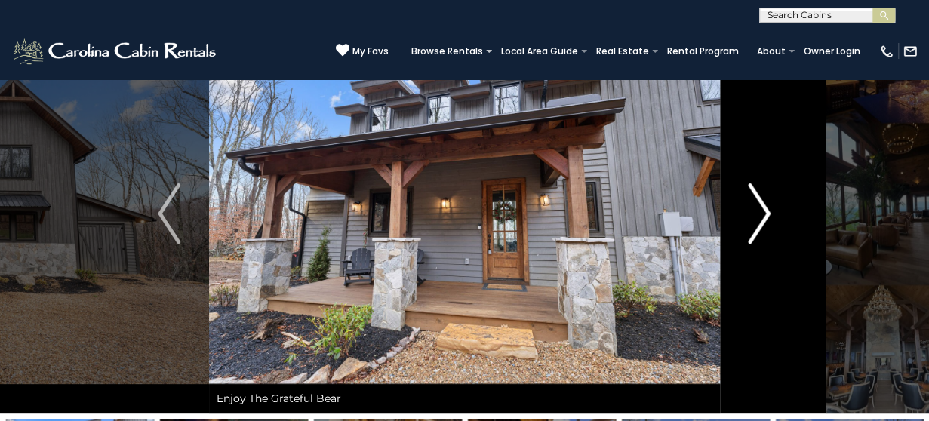
click at [760, 221] on img "Next" at bounding box center [760, 213] width 23 height 60
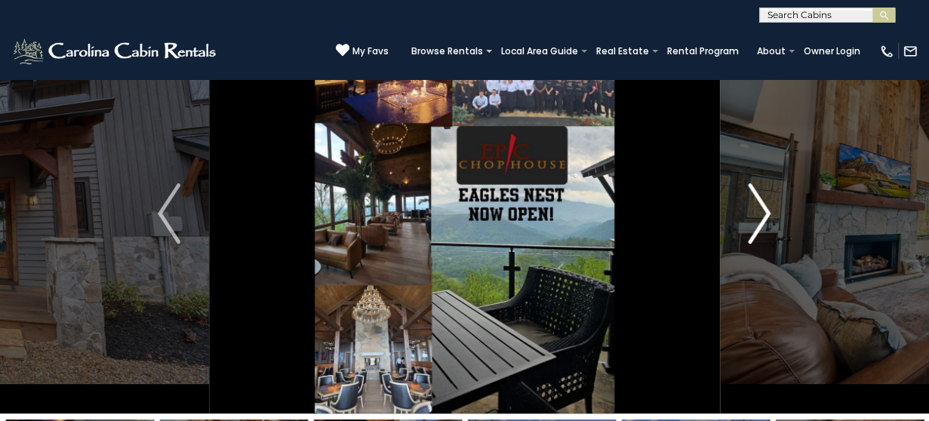
click at [759, 221] on img "Next" at bounding box center [760, 213] width 23 height 60
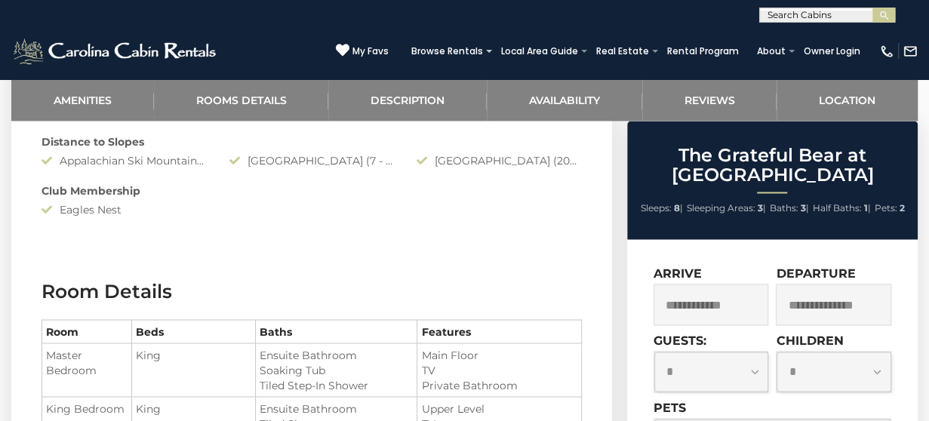
scroll to position [3663, 0]
